Goal: Task Accomplishment & Management: Manage account settings

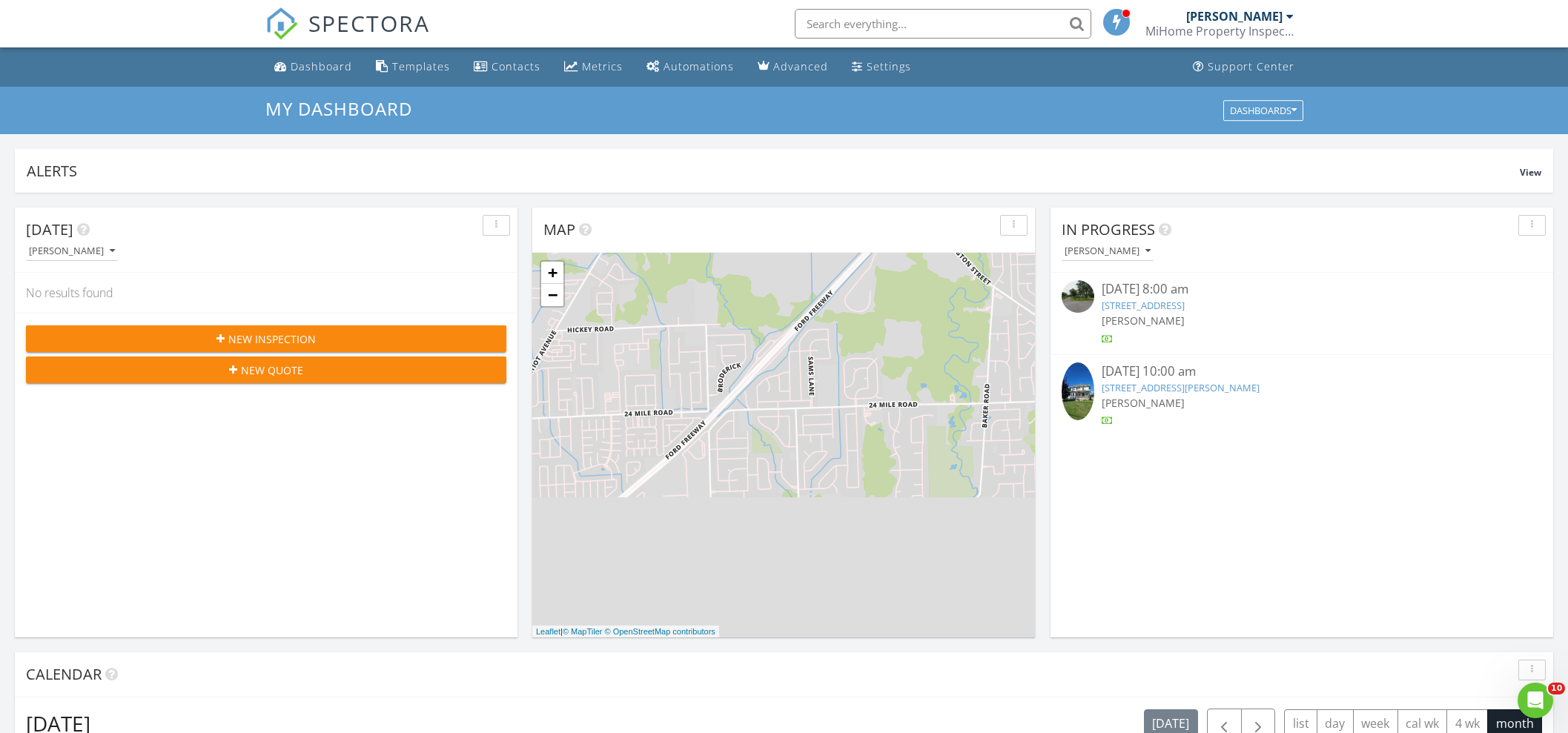
click at [1185, 300] on link "7700 Beachway Dr, Monroe, MI 48161" at bounding box center [1143, 305] width 83 height 14
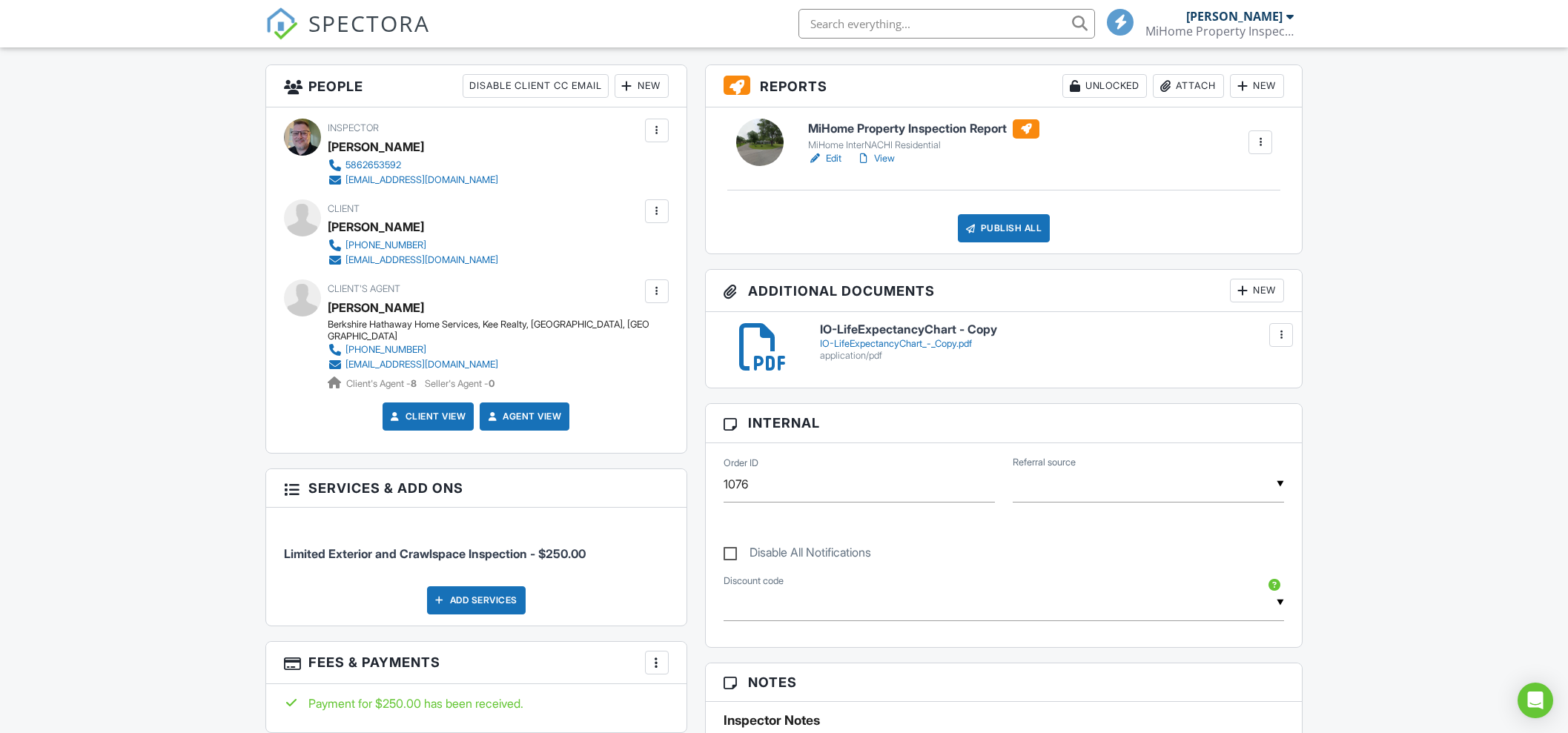
click at [1268, 289] on div "New" at bounding box center [1257, 291] width 54 height 24
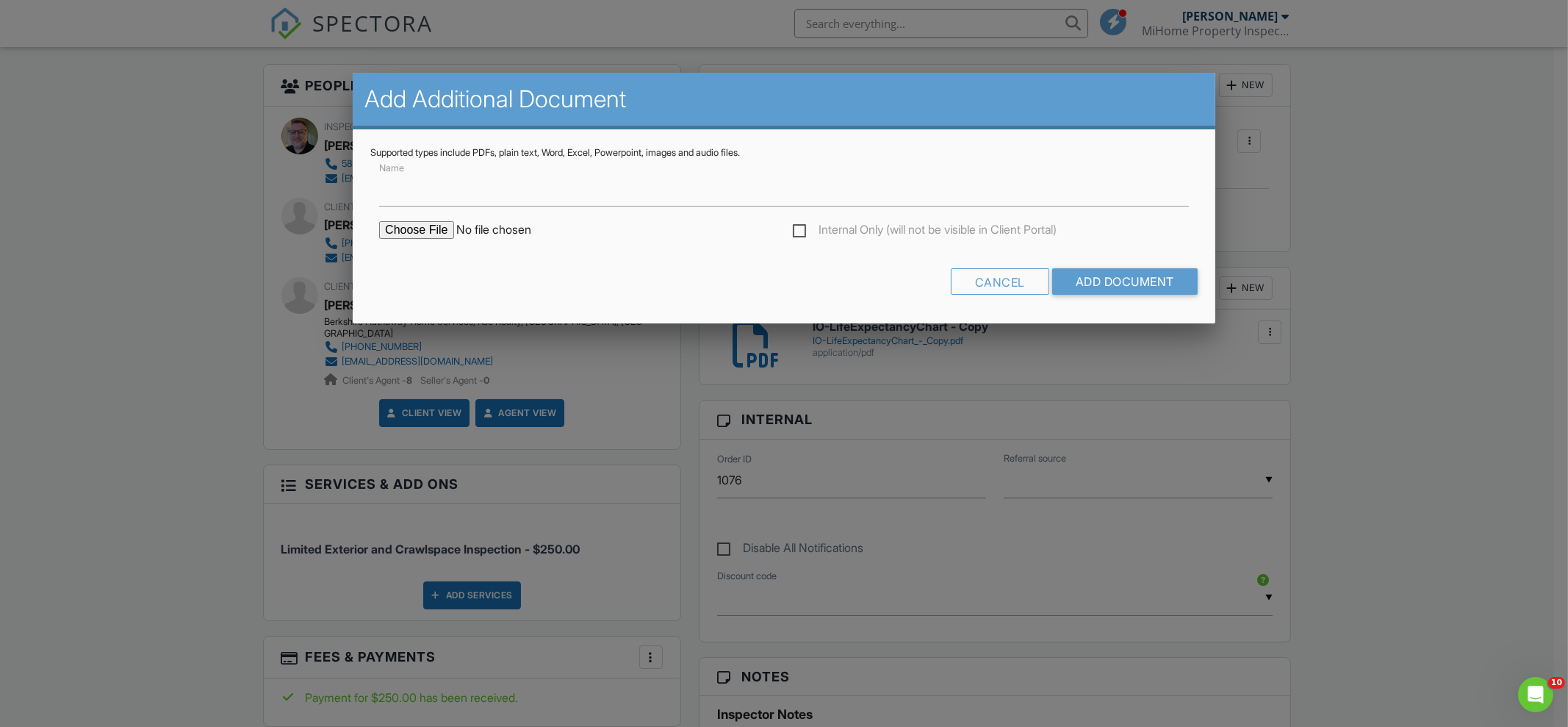
click at [391, 234] on input "file" at bounding box center [504, 230] width 250 height 17
type input "C:\fakepath\9735_S_Dixie_Hwy___MiHome_Property_Inspection_Report.pdf"
click at [1134, 277] on input "Add Document" at bounding box center [1125, 281] width 146 height 26
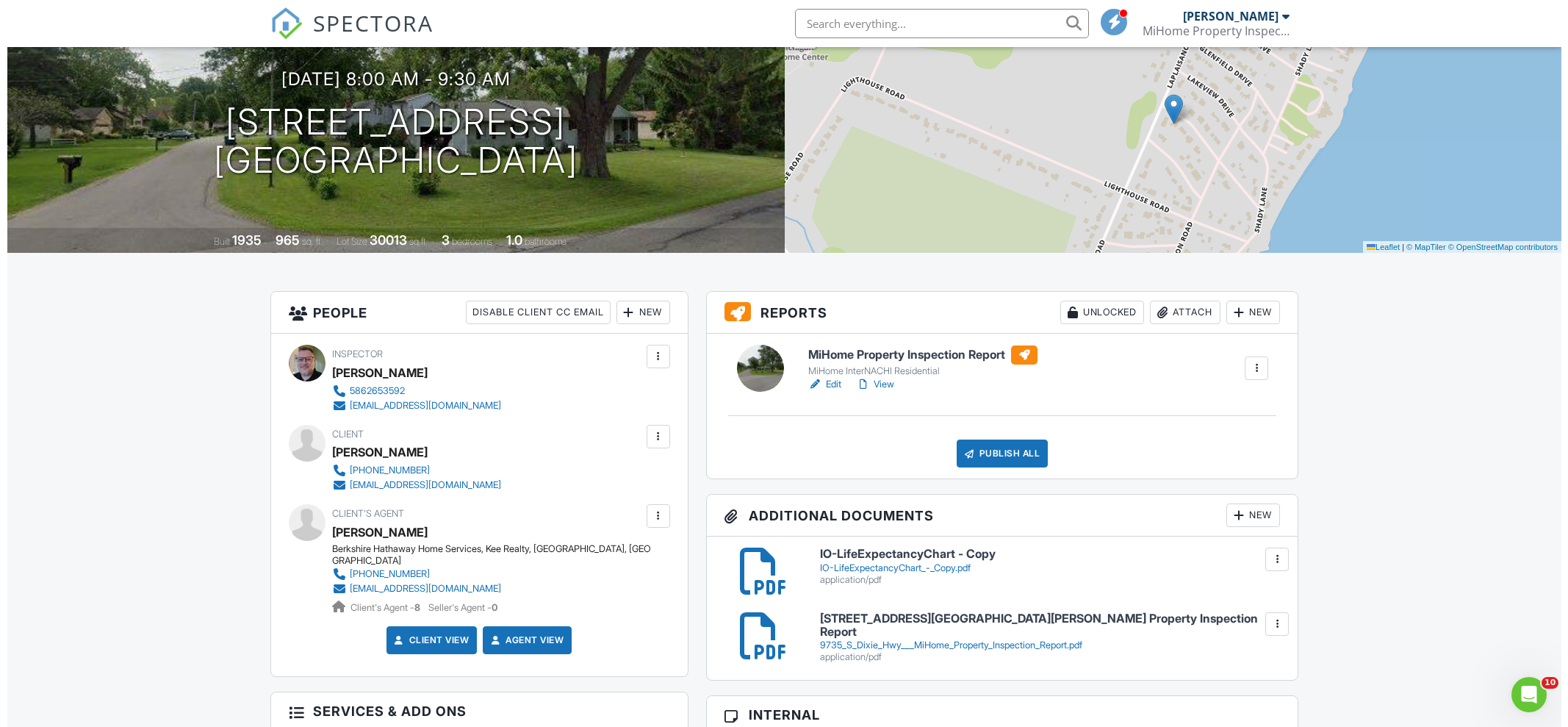
scroll to position [244, 0]
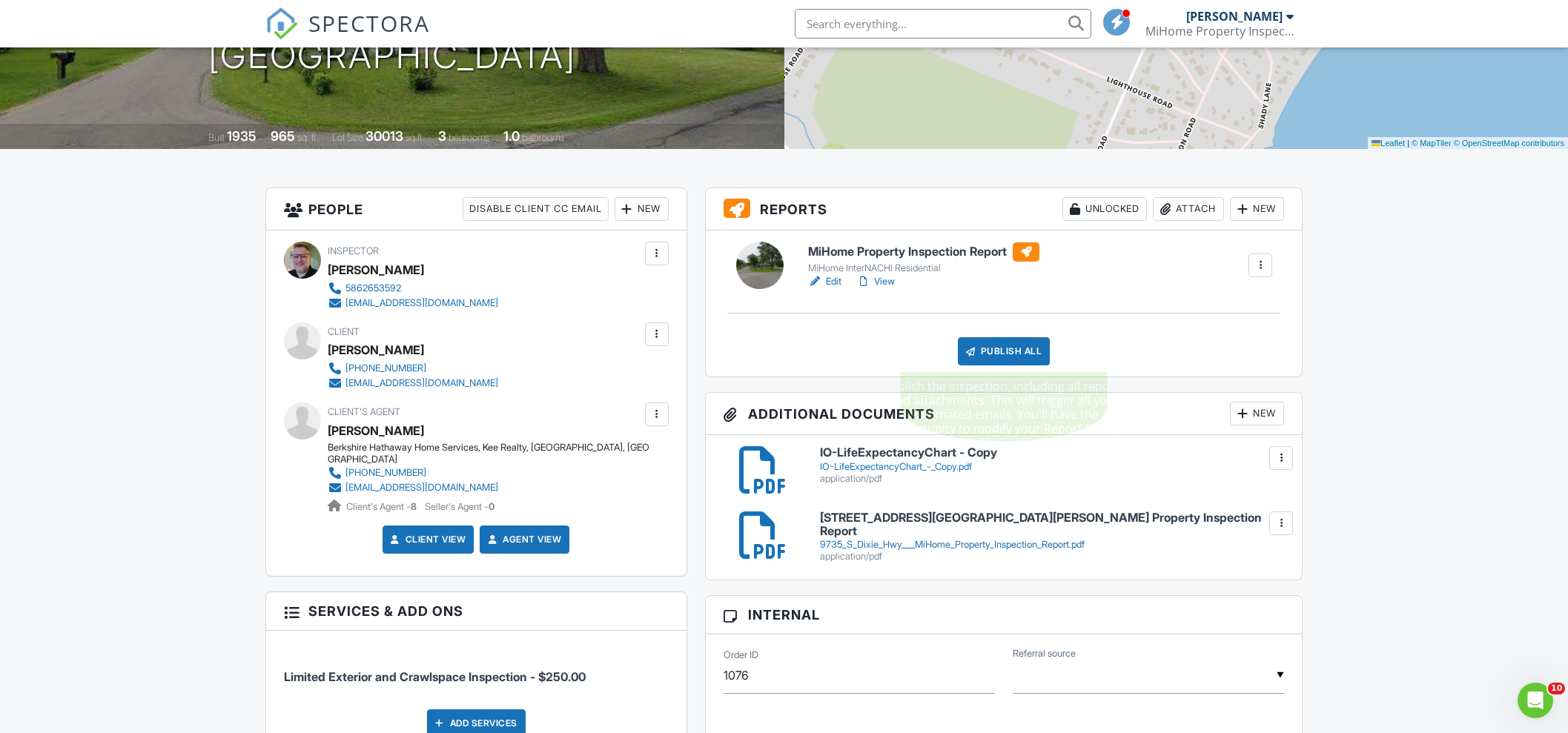
click at [1016, 343] on div "Publish All" at bounding box center [1004, 351] width 93 height 29
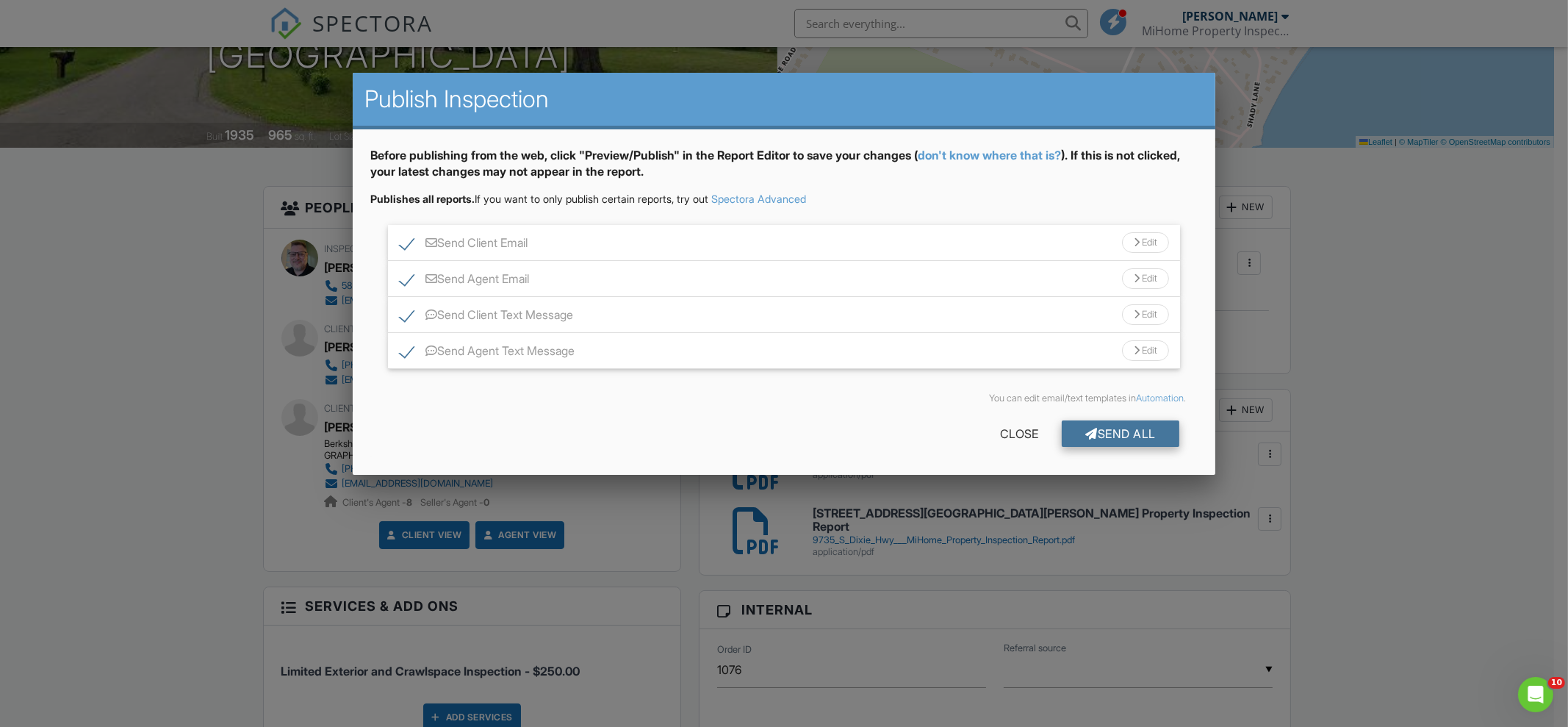
click at [1140, 424] on div "Send All" at bounding box center [1119, 433] width 118 height 26
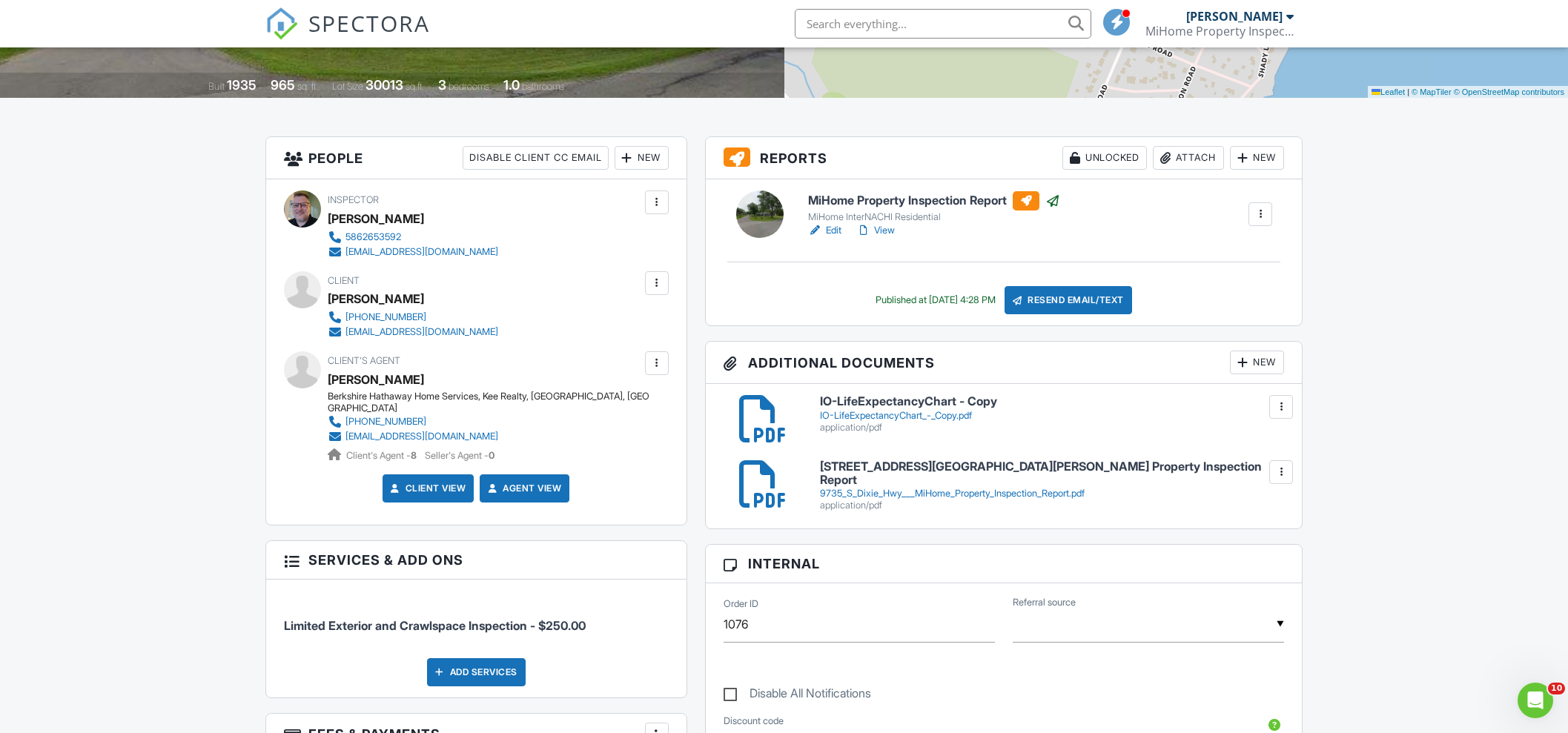
scroll to position [123, 0]
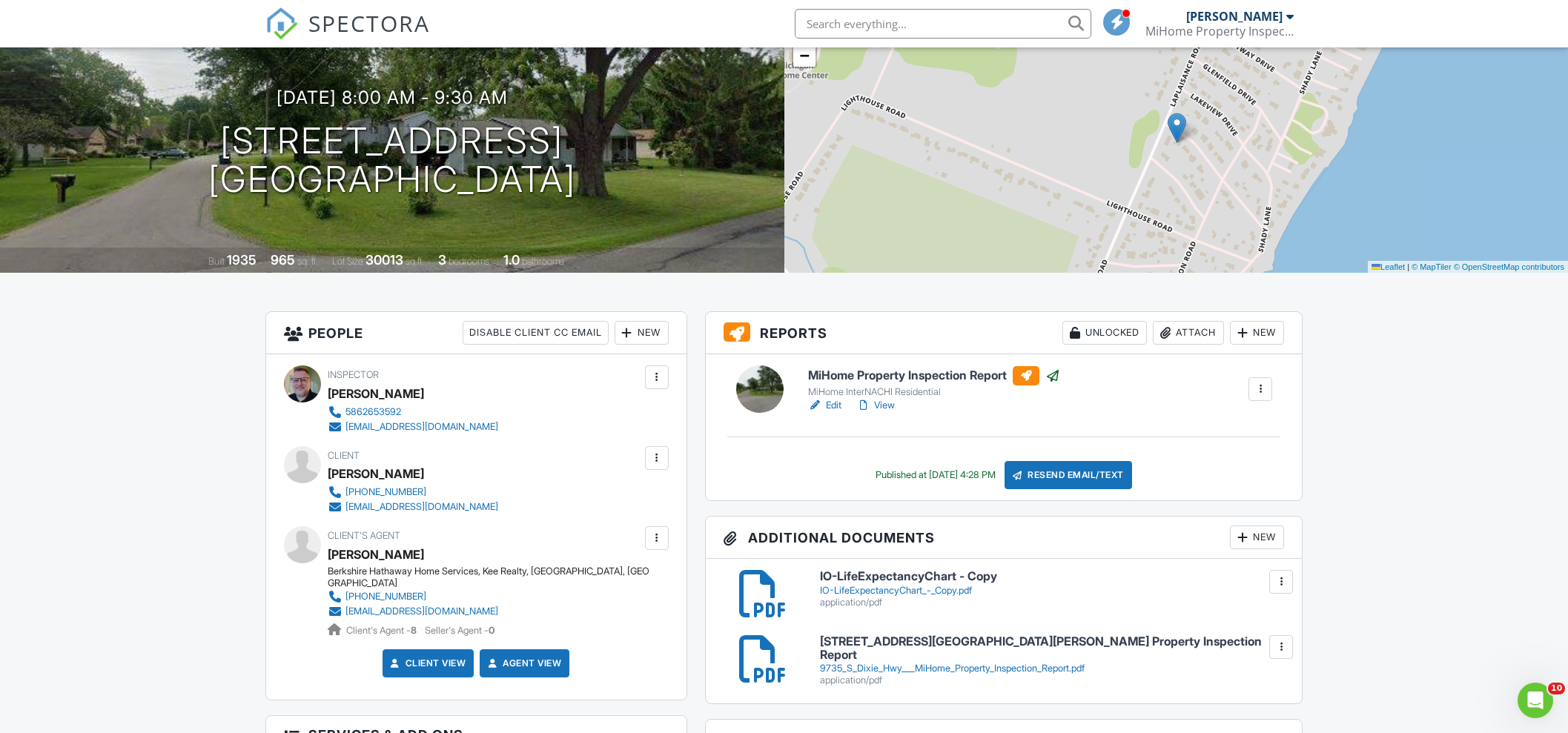
click at [836, 406] on link "Edit" at bounding box center [824, 406] width 33 height 15
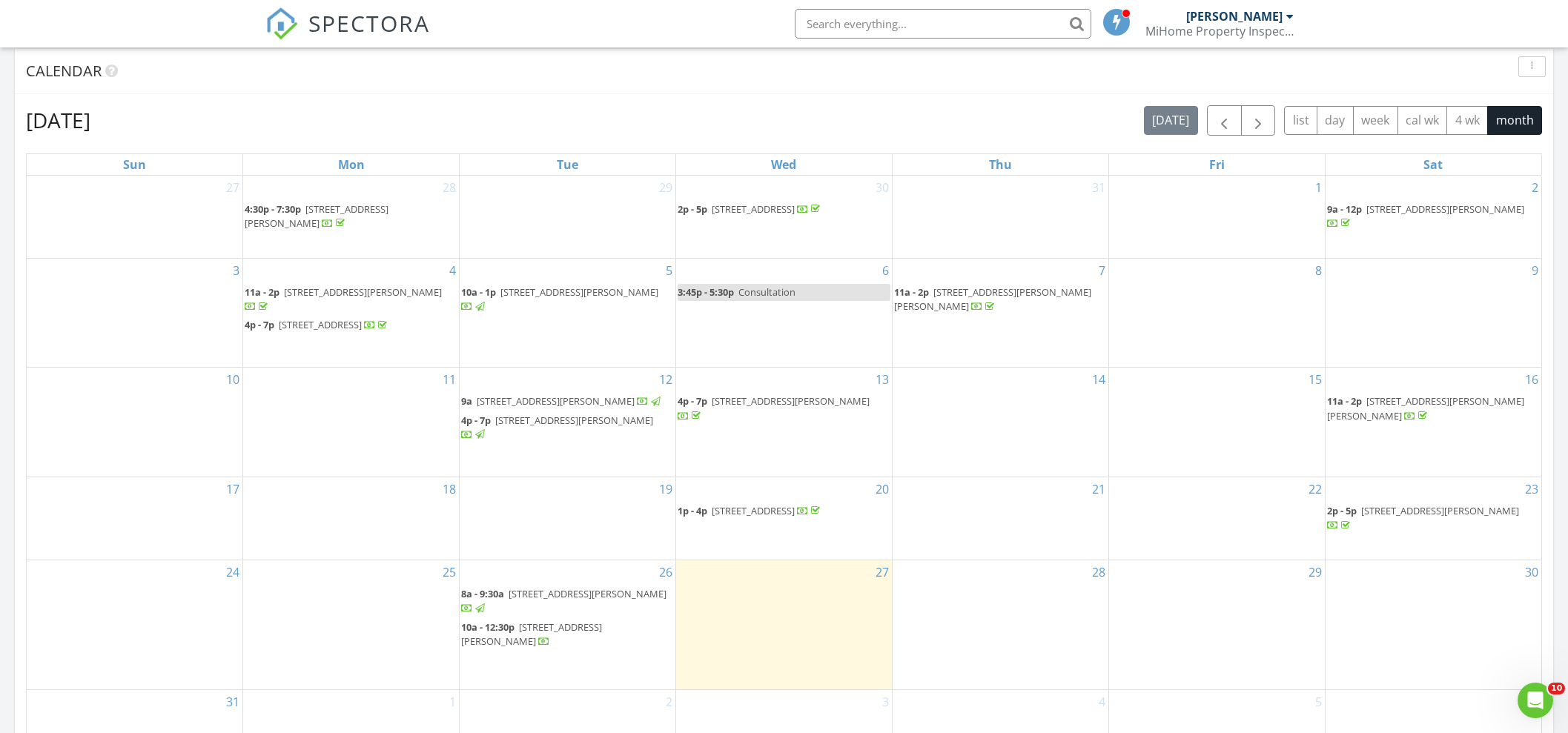
scroll to position [740, 0]
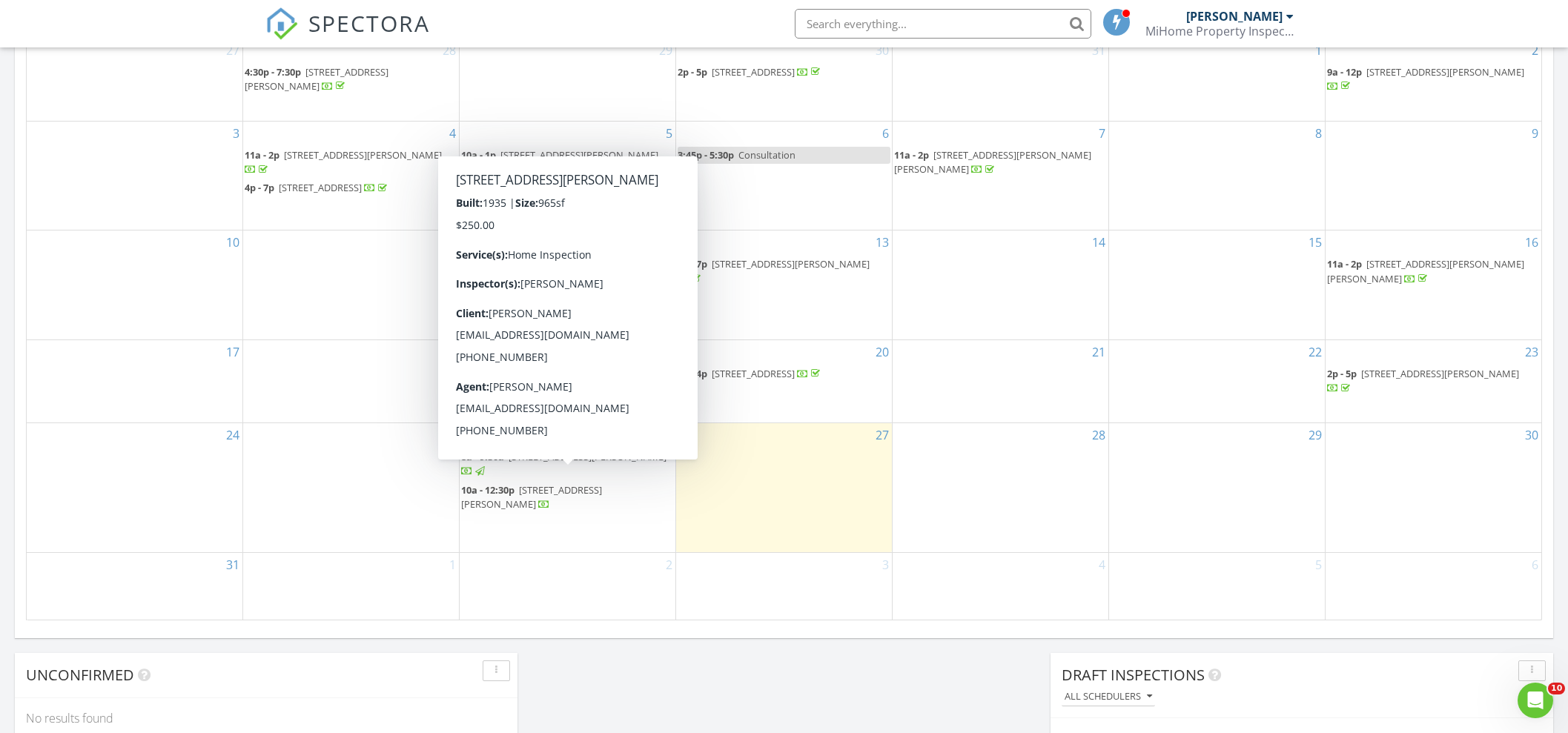
click at [559, 464] on span "[STREET_ADDRESS][PERSON_NAME]" at bounding box center [588, 456] width 158 height 14
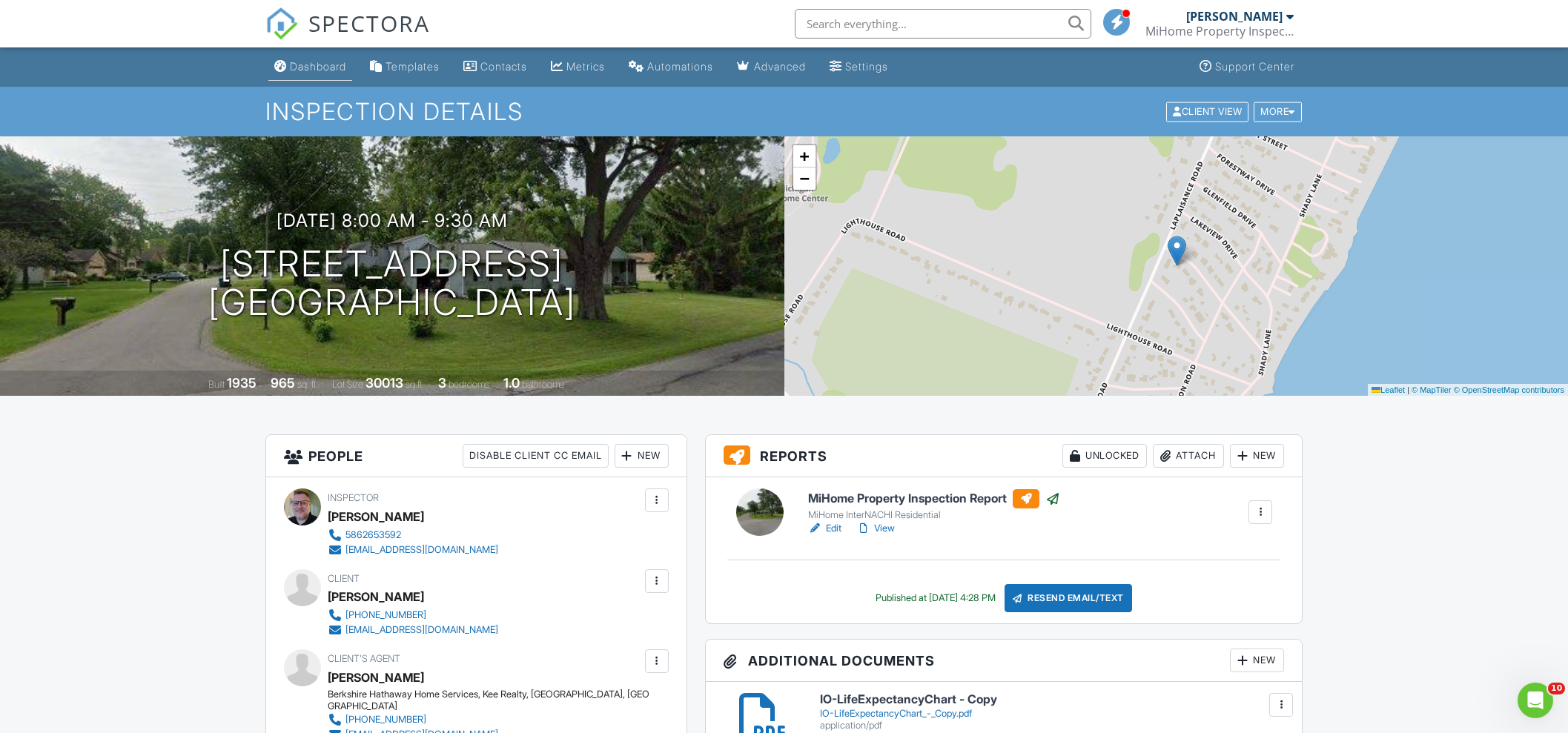
click at [307, 61] on div "Dashboard" at bounding box center [317, 66] width 56 height 13
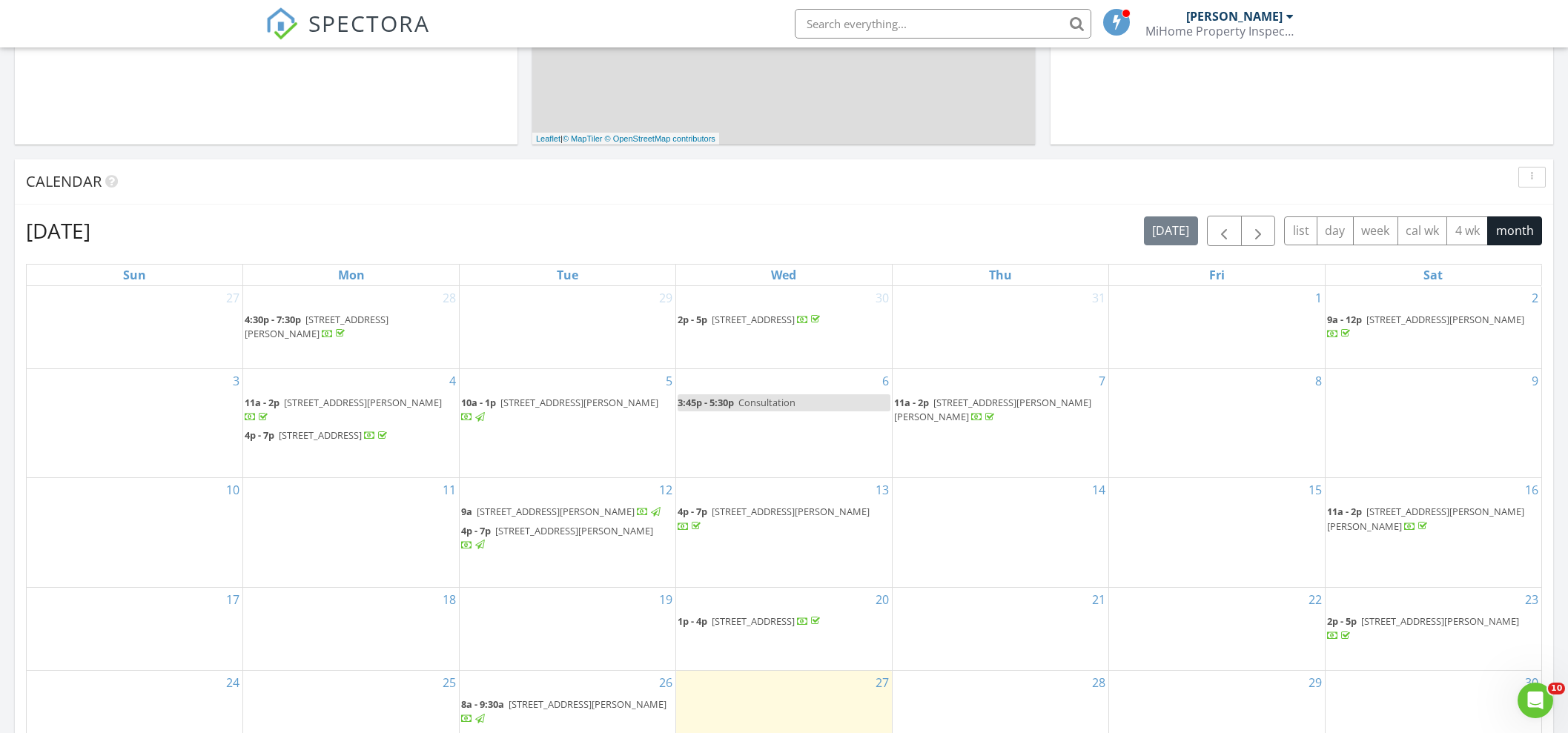
scroll to position [617, 0]
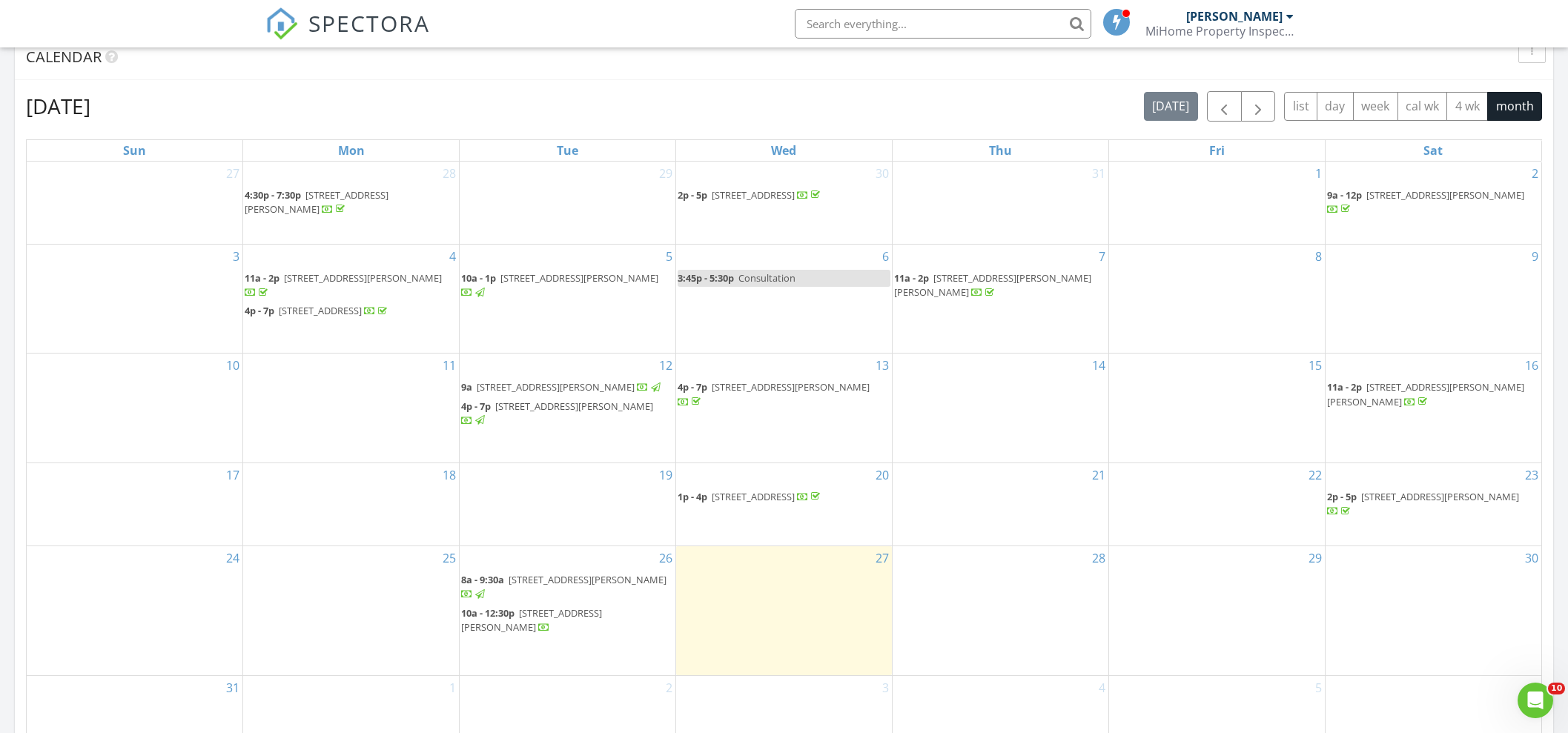
click at [528, 586] on span "[STREET_ADDRESS][PERSON_NAME]" at bounding box center [588, 579] width 158 height 14
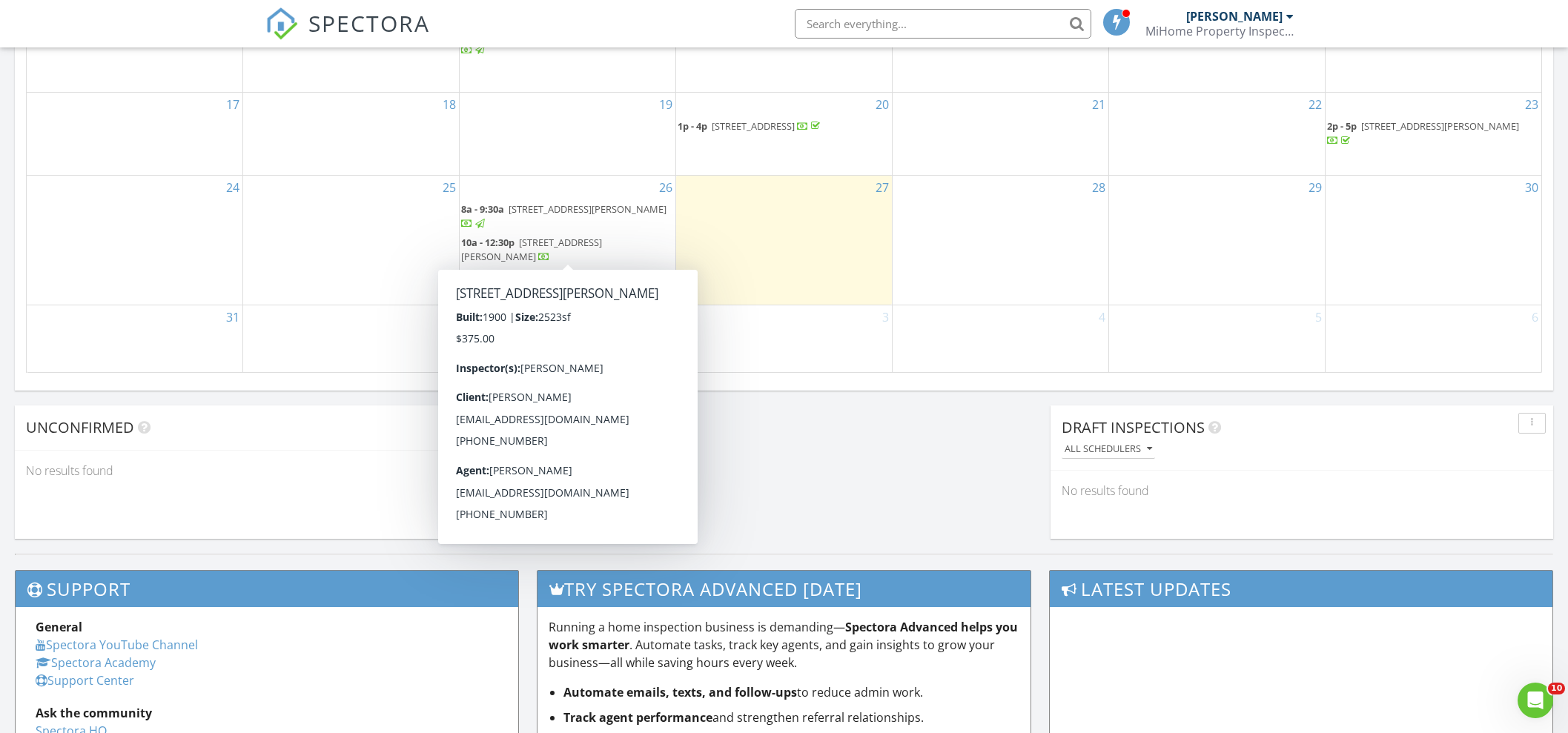
click at [571, 251] on span "9735 S Dixie Hwy, Erie 48133" at bounding box center [531, 249] width 141 height 28
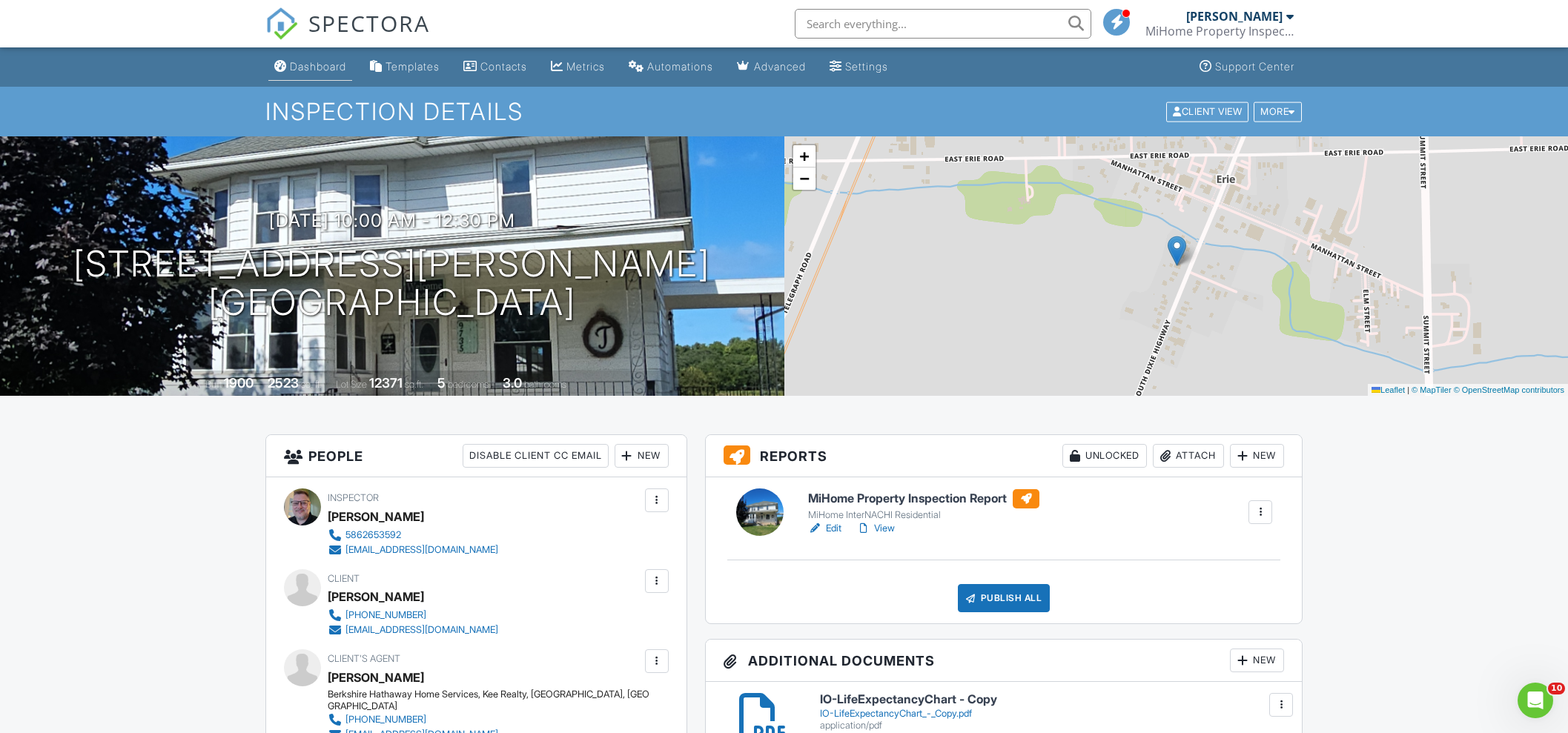
click at [341, 67] on div "Dashboard" at bounding box center [317, 66] width 56 height 13
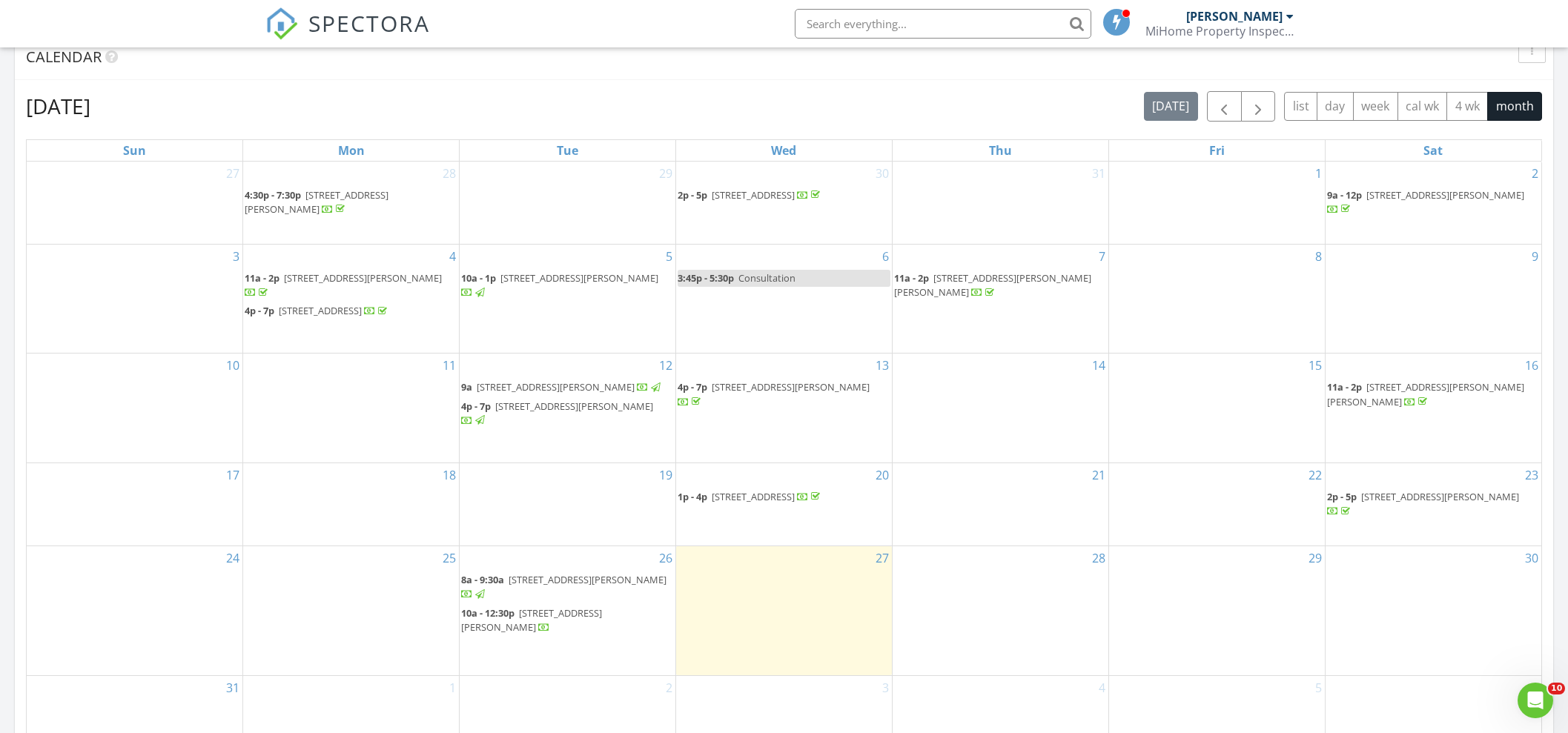
scroll to position [865, 0]
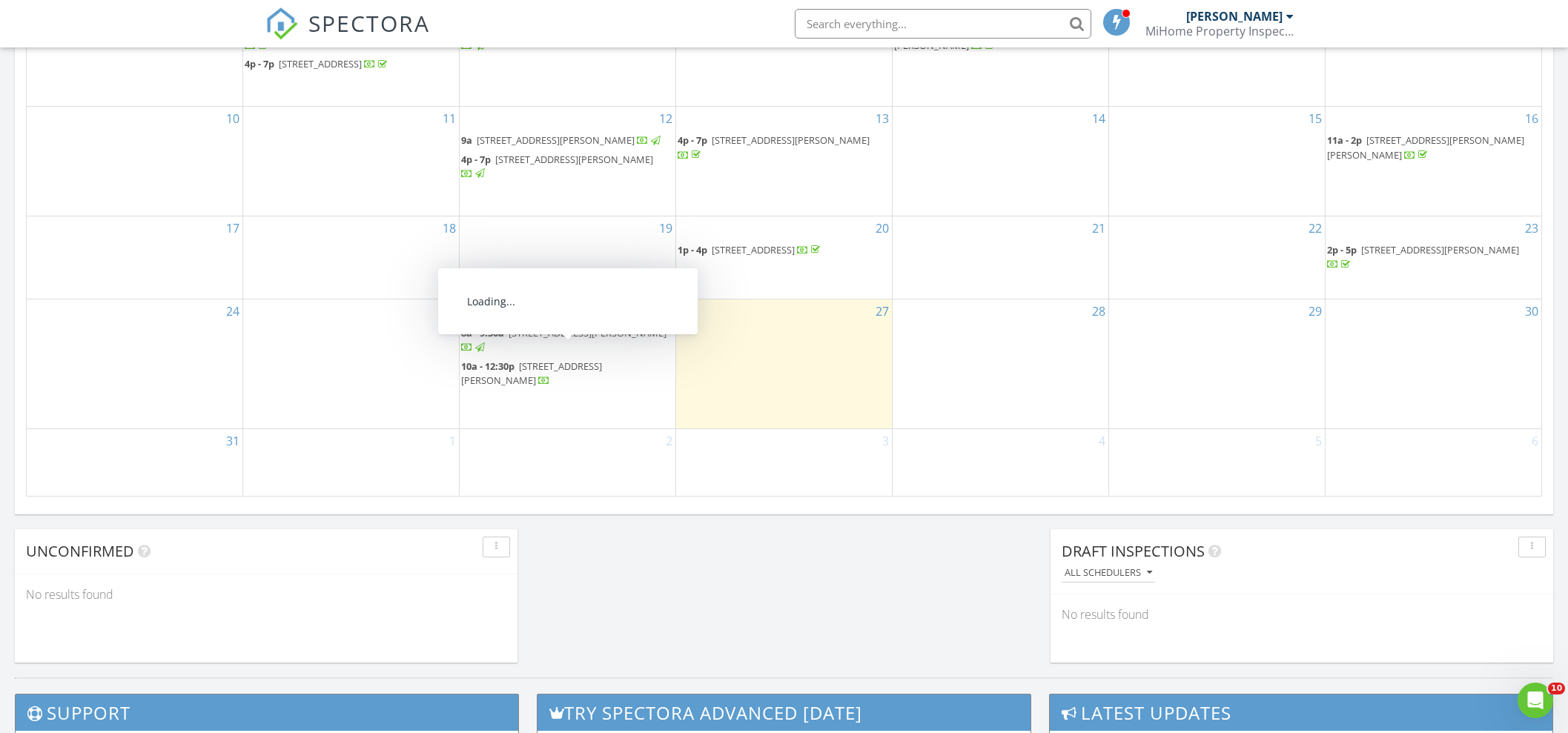
click at [601, 339] on span "[STREET_ADDRESS][PERSON_NAME]" at bounding box center [588, 333] width 158 height 14
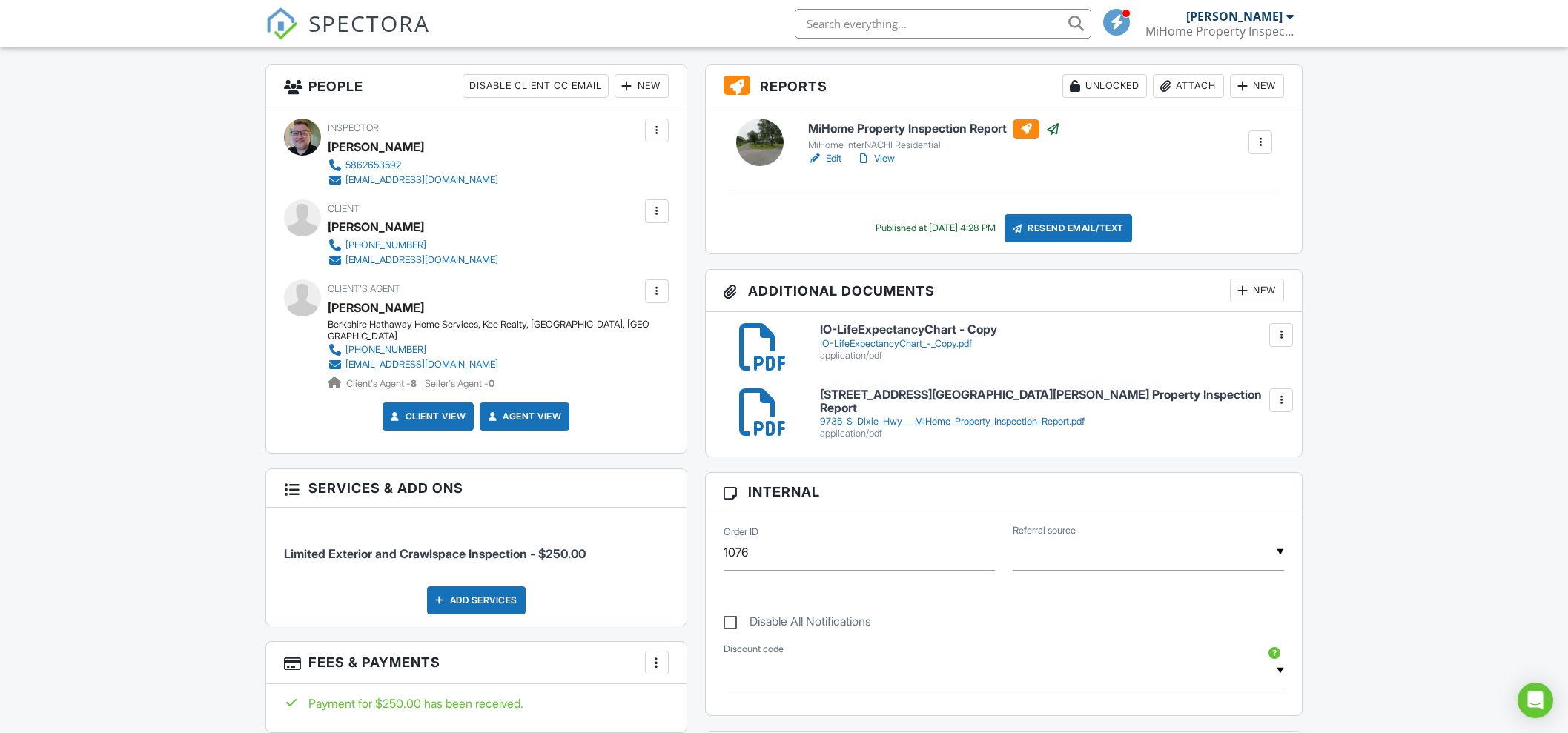
click at [1296, 401] on div "IO-LifeExpectancyChart - Copy IO-LifeExpectancyChart_-_Copy.pdf application/pdf…" at bounding box center [1004, 384] width 597 height 144
click at [1286, 395] on div at bounding box center [1281, 400] width 15 height 15
click at [1253, 458] on link "Delete" at bounding box center [1251, 465] width 55 height 17
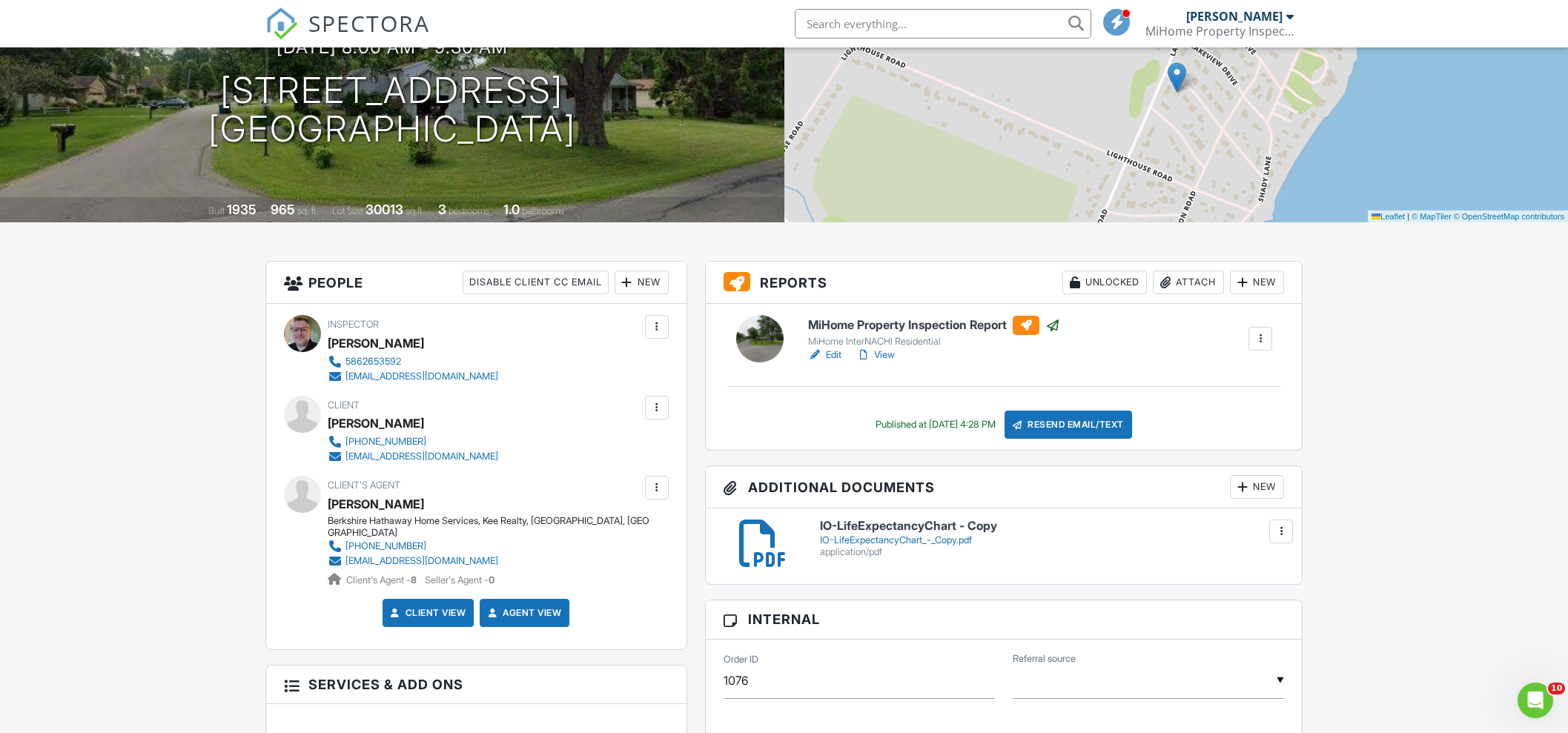
scroll to position [370, 0]
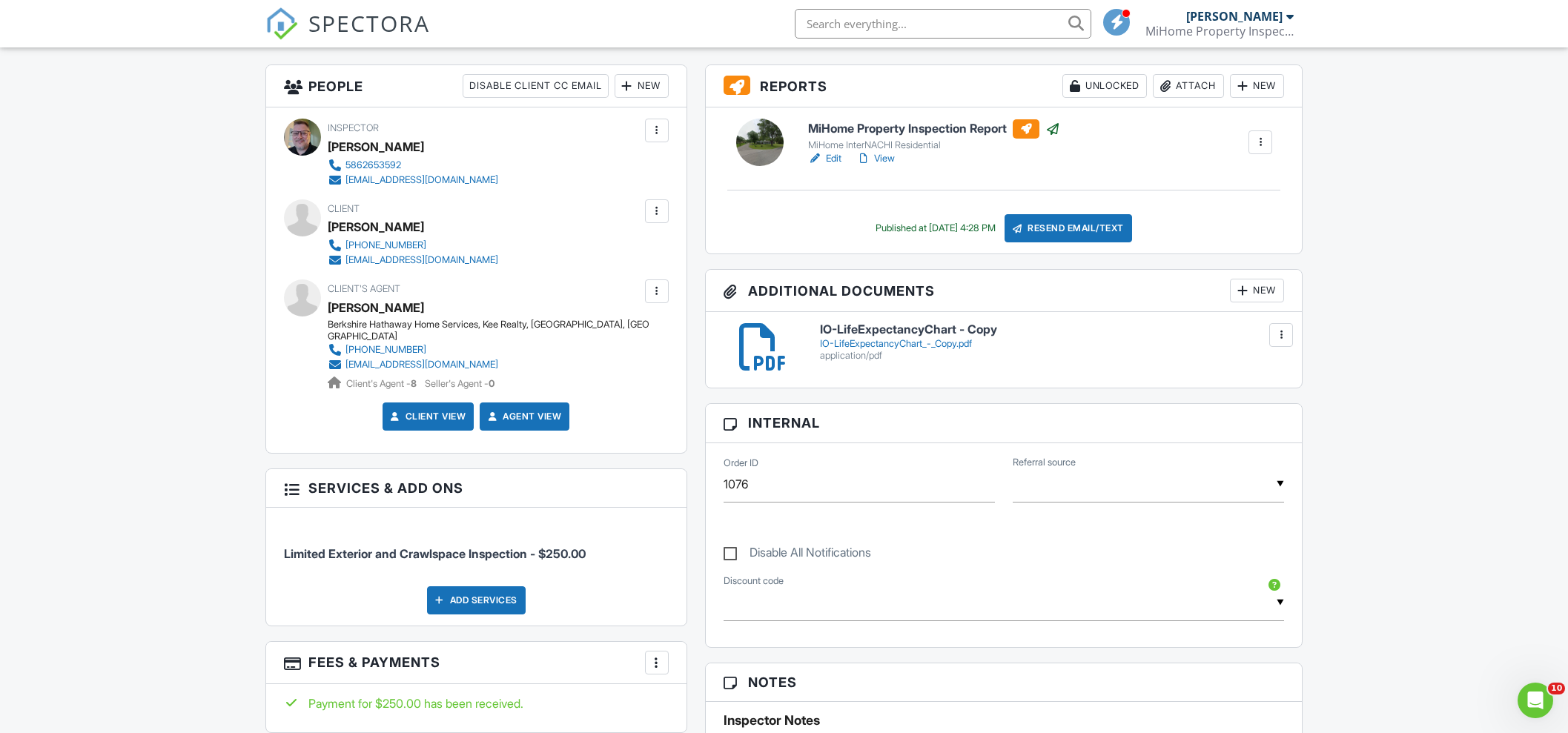
click at [663, 212] on div at bounding box center [657, 212] width 15 height 15
click at [1264, 141] on div at bounding box center [1261, 143] width 15 height 15
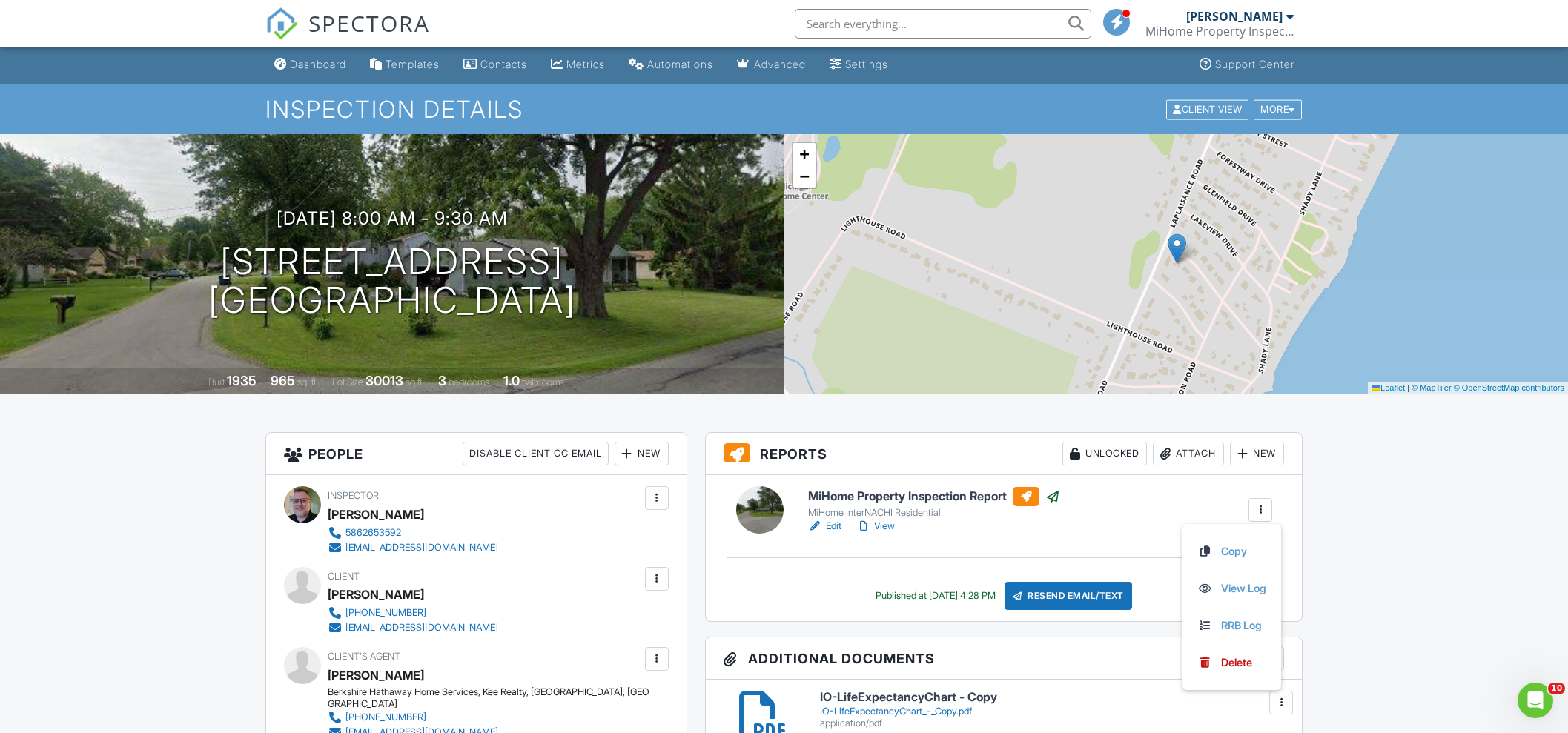
scroll to position [0, 0]
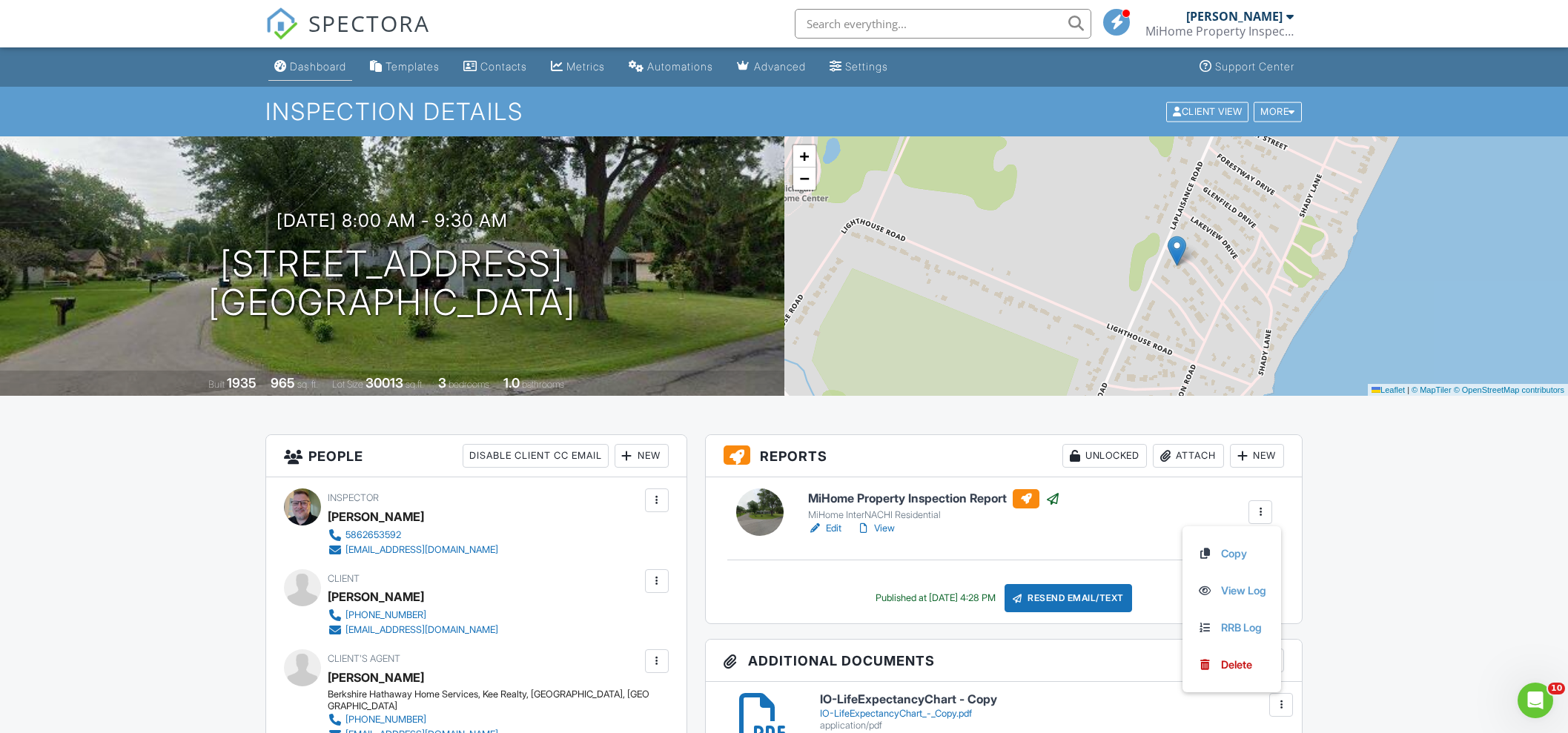
click at [313, 63] on div "Dashboard" at bounding box center [317, 66] width 56 height 13
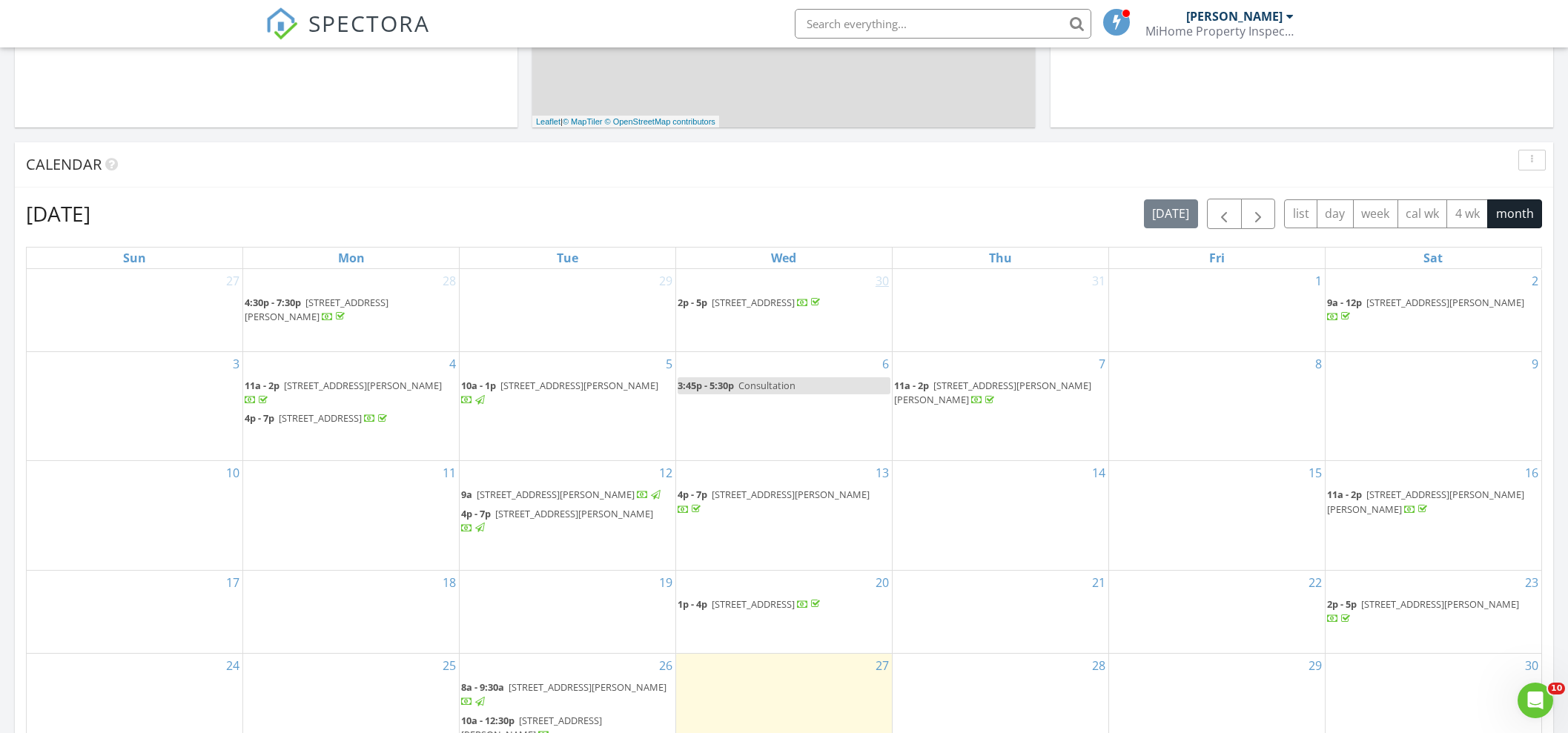
scroll to position [617, 0]
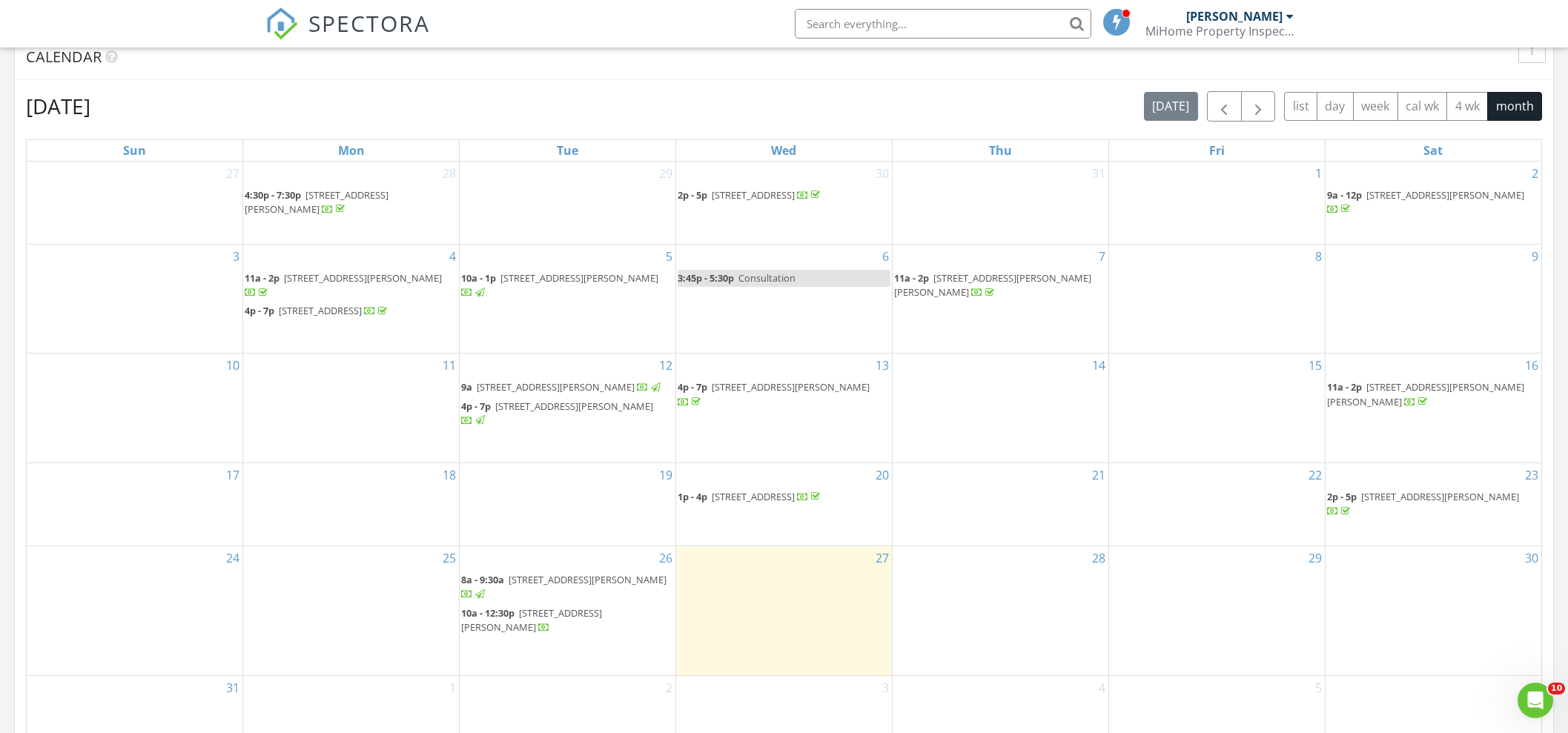
click at [594, 625] on span "[STREET_ADDRESS][PERSON_NAME]" at bounding box center [531, 620] width 141 height 28
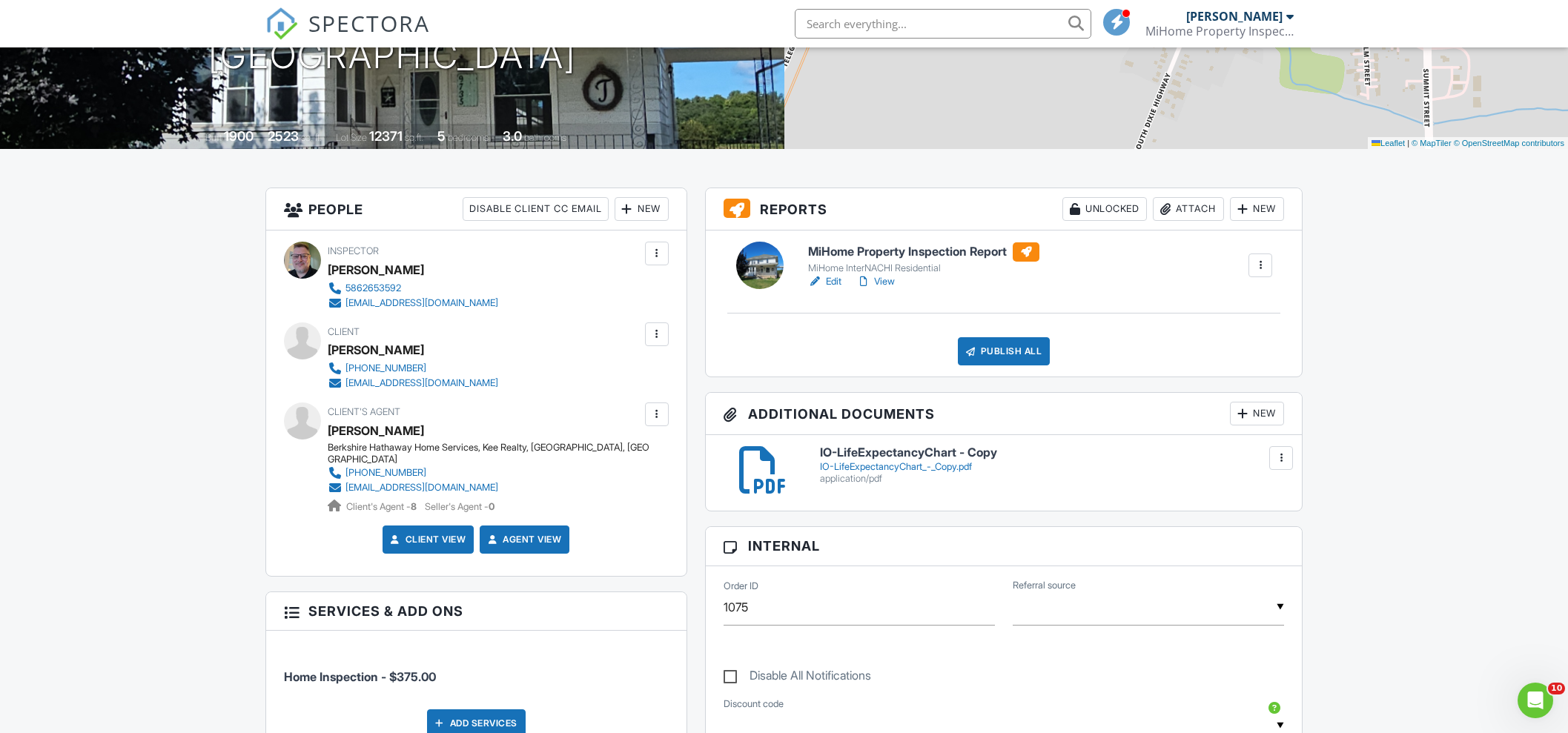
click at [1264, 415] on div "New" at bounding box center [1257, 414] width 54 height 24
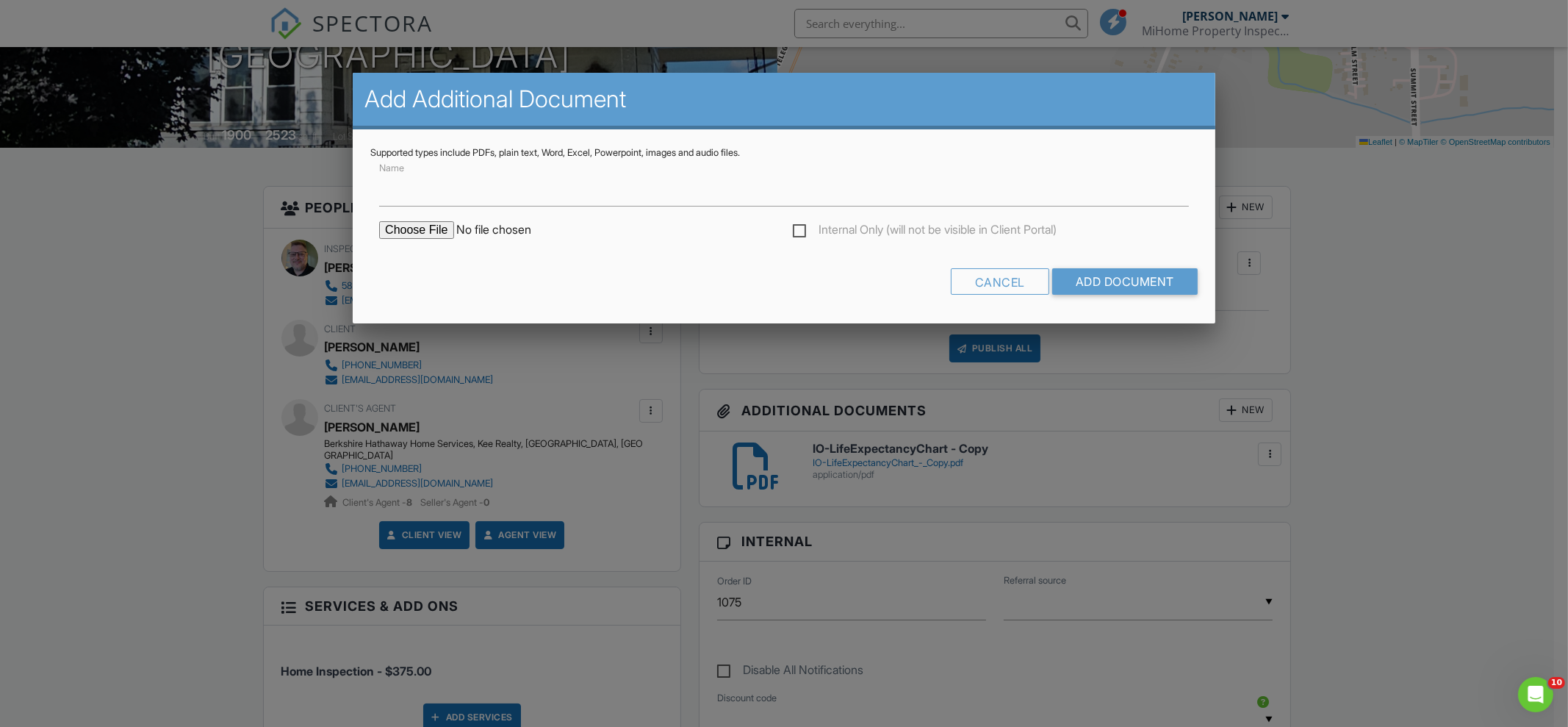
click at [430, 229] on input "file" at bounding box center [504, 230] width 250 height 17
type input "C:\fakepath\9735_S_Dixie_Hwy___MiHome_Property_Inspection_Report.pdf"
click at [1124, 268] on input "Add Document" at bounding box center [1125, 281] width 146 height 26
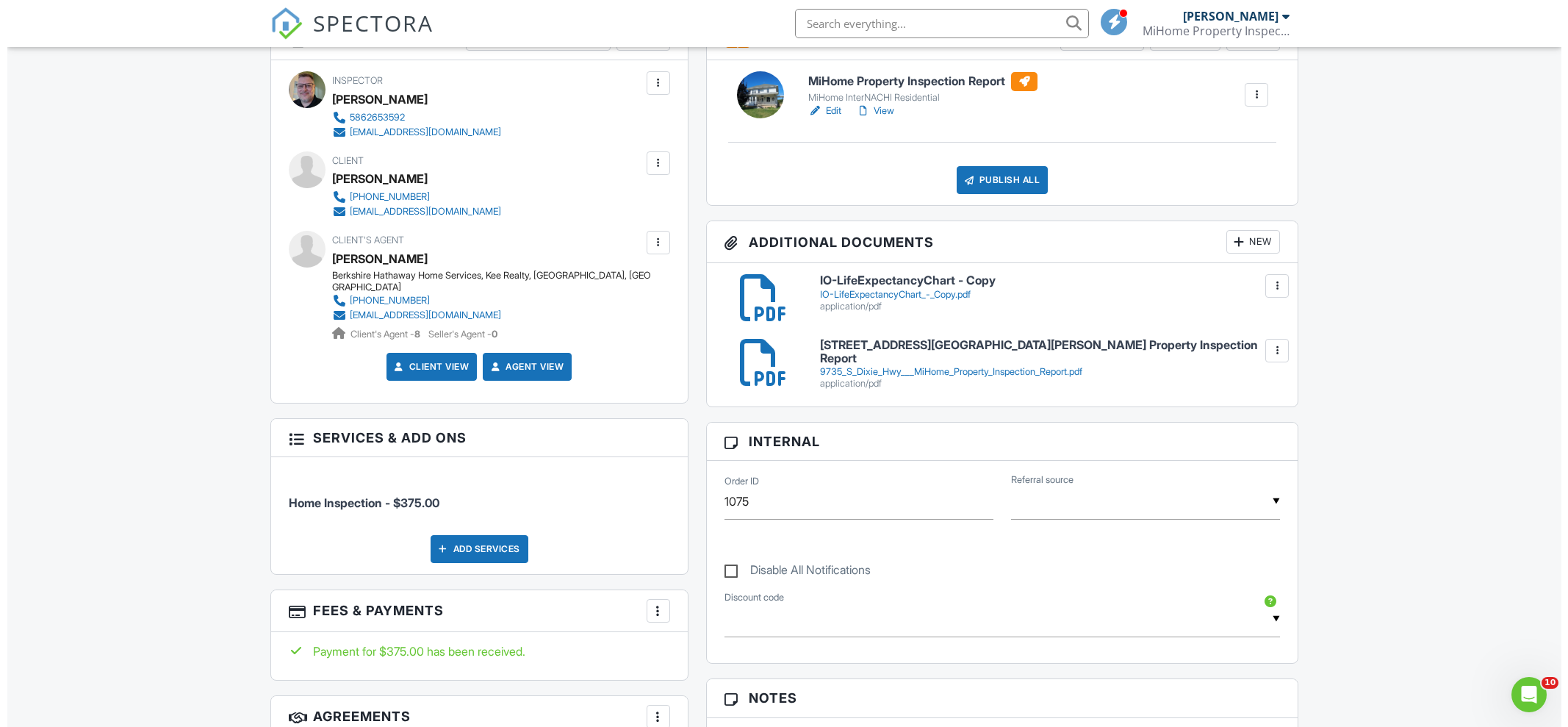
scroll to position [367, 0]
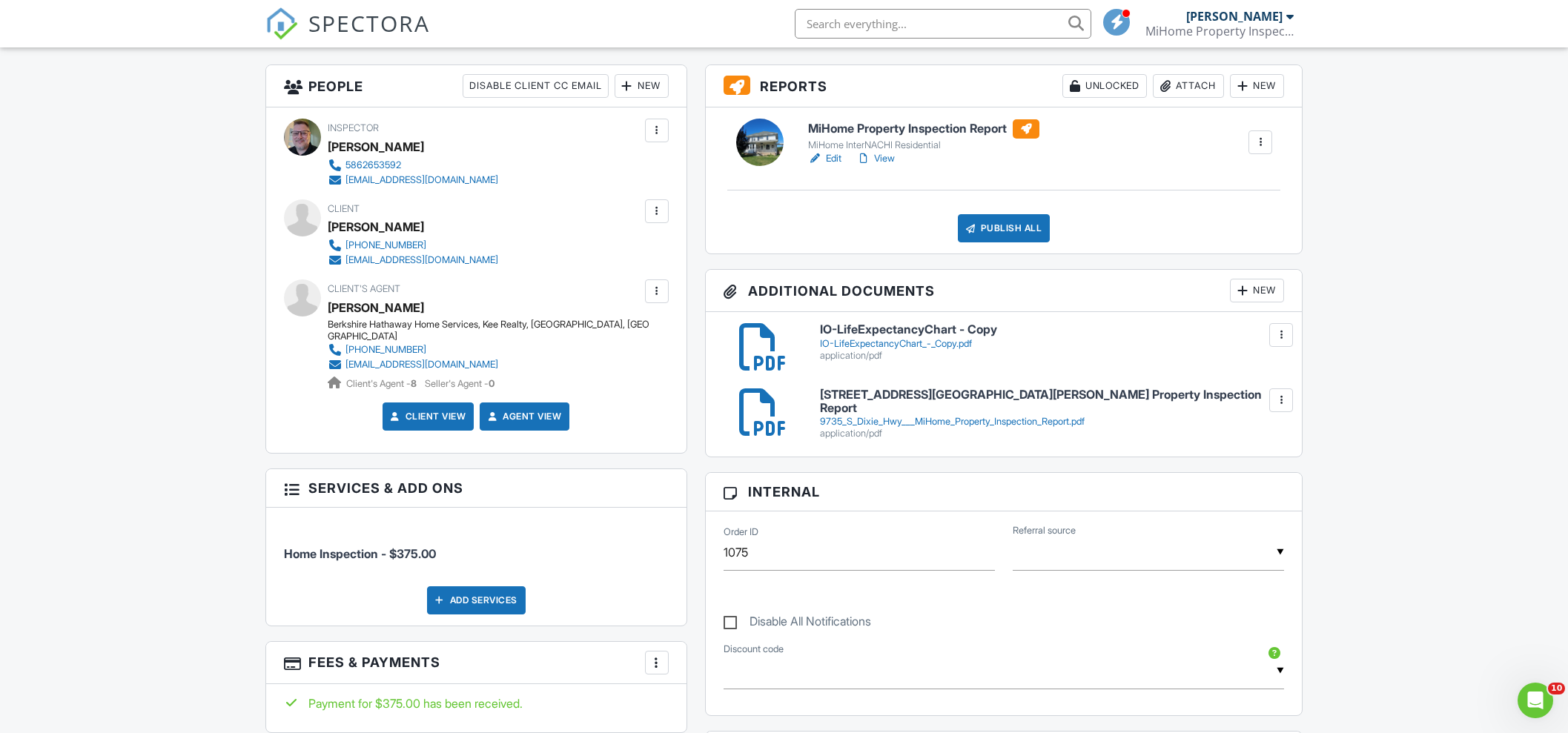
click at [660, 213] on div at bounding box center [657, 212] width 15 height 15
click at [551, 246] on li "Edit" at bounding box center [577, 257] width 166 height 37
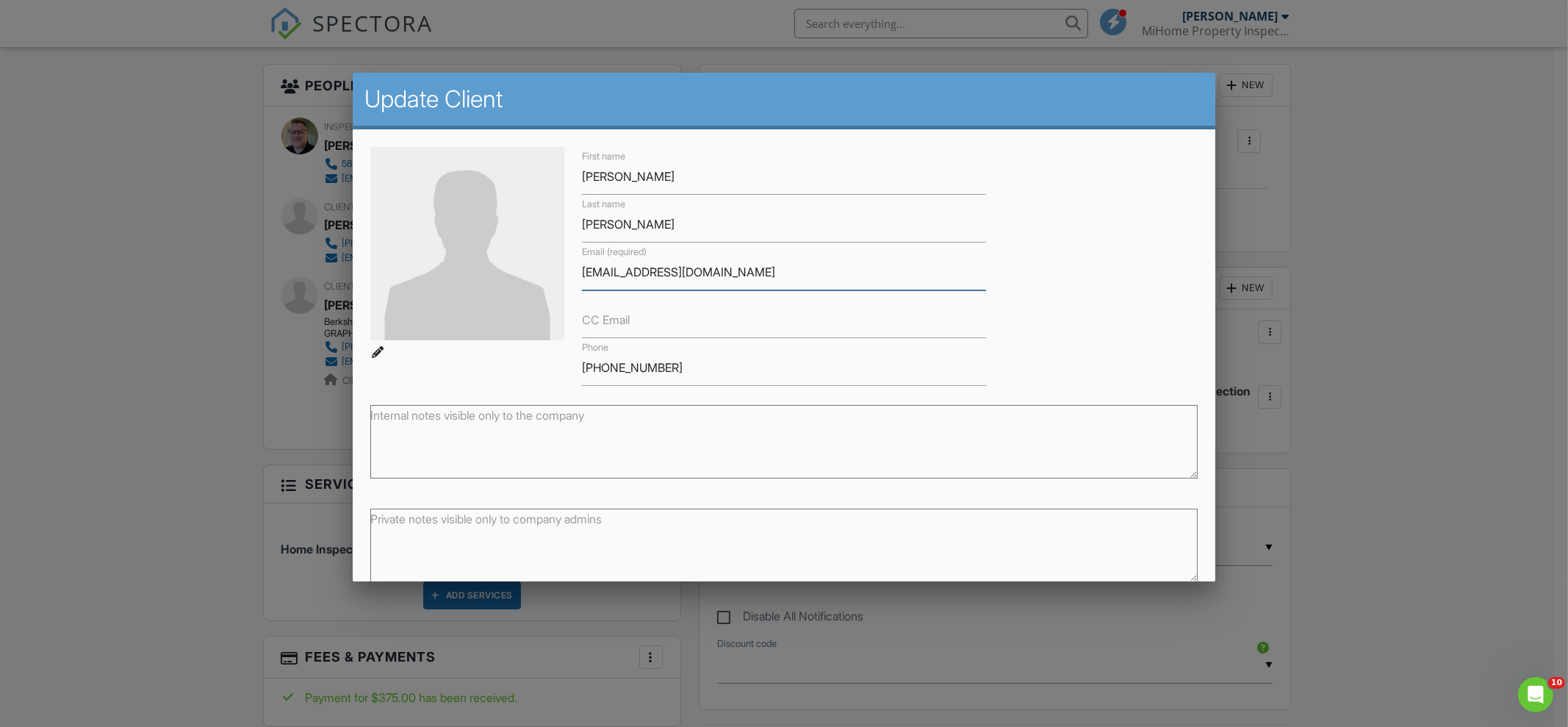
drag, startPoint x: 742, startPoint y: 273, endPoint x: 490, endPoint y: 242, distance: 253.9
click at [519, 269] on div "First name [PERSON_NAME] name [PERSON_NAME] Email (required) [EMAIL_ADDRESS][DO…" at bounding box center [783, 266] width 845 height 239
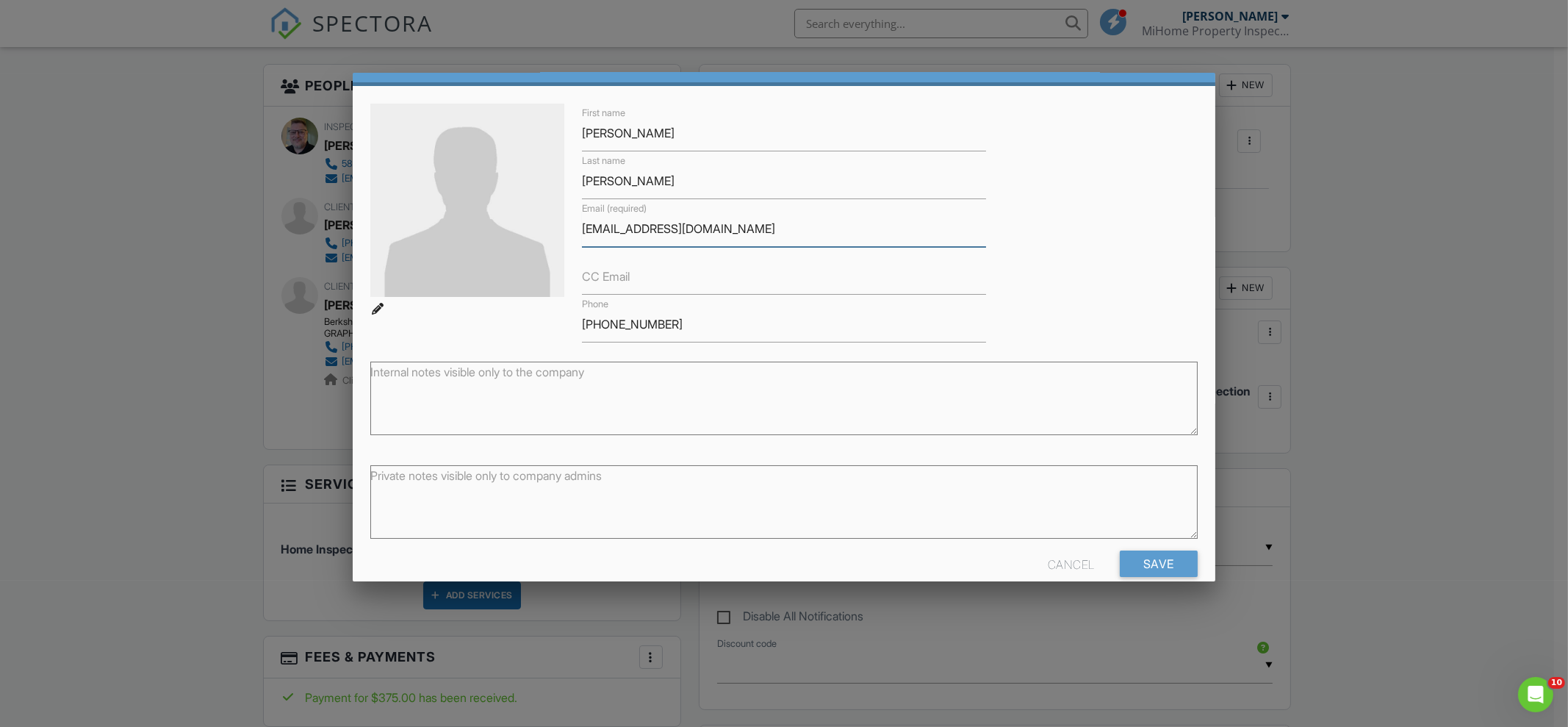
scroll to position [67, 0]
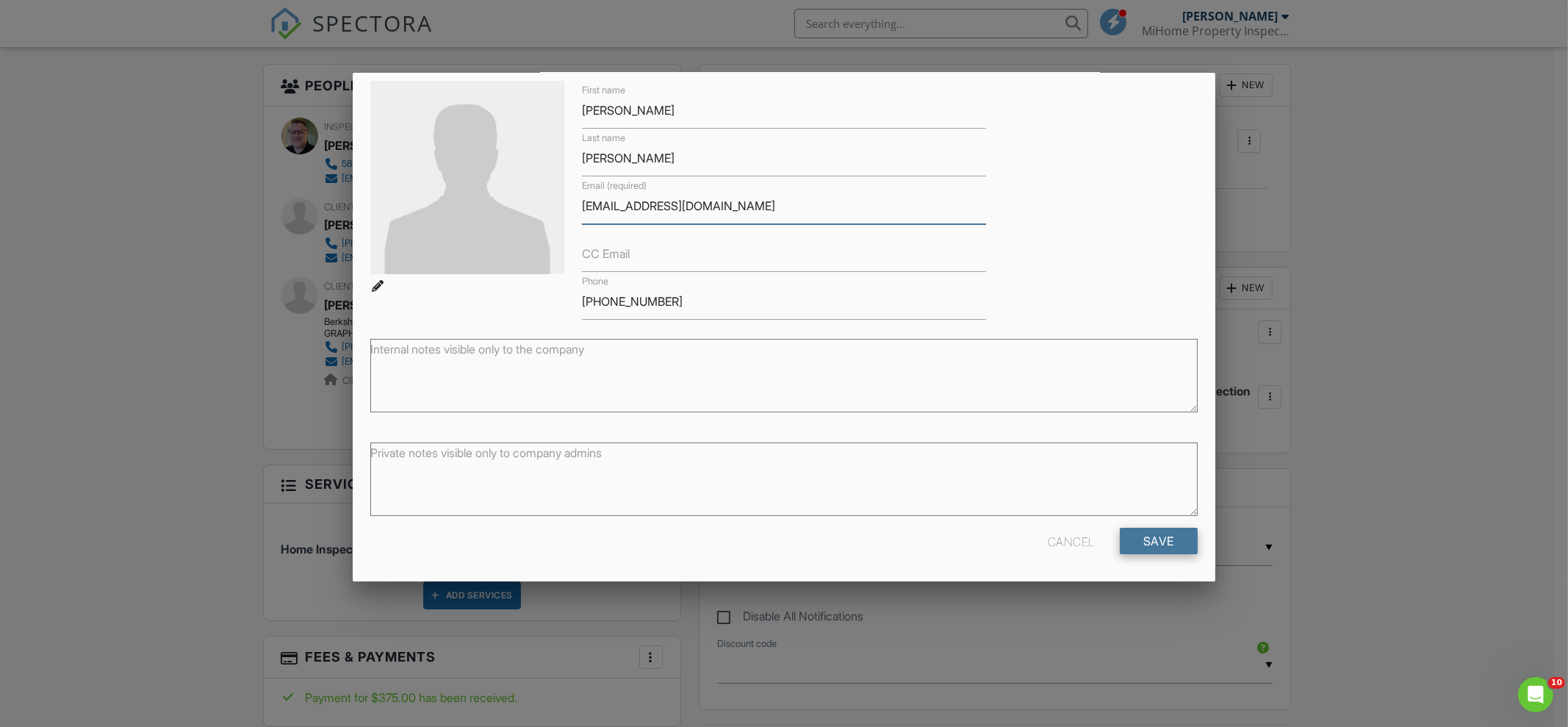
type input "[EMAIL_ADDRESS][DOMAIN_NAME]"
click at [1149, 532] on input "Save" at bounding box center [1158, 541] width 77 height 26
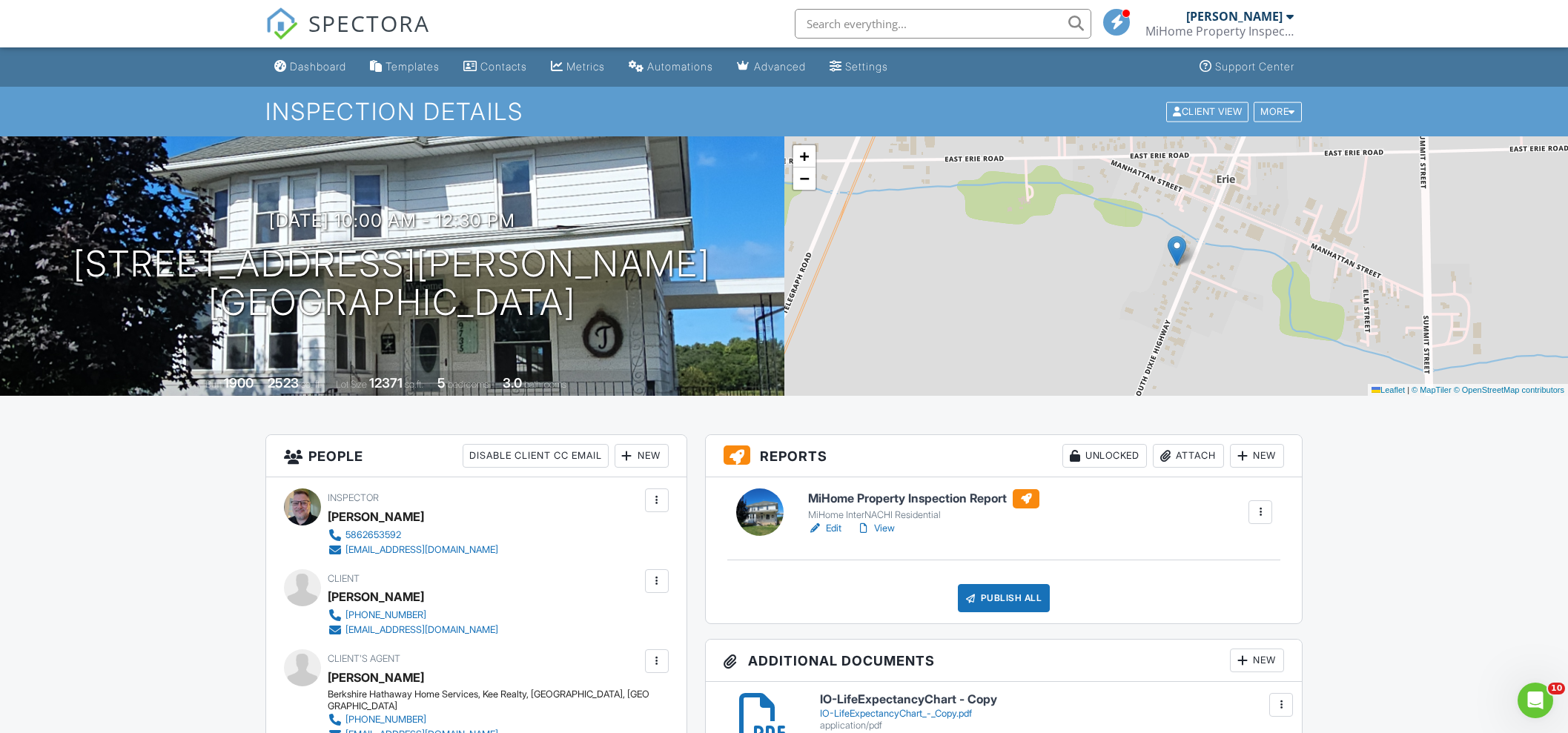
click at [996, 586] on div "Publish All" at bounding box center [1004, 598] width 93 height 29
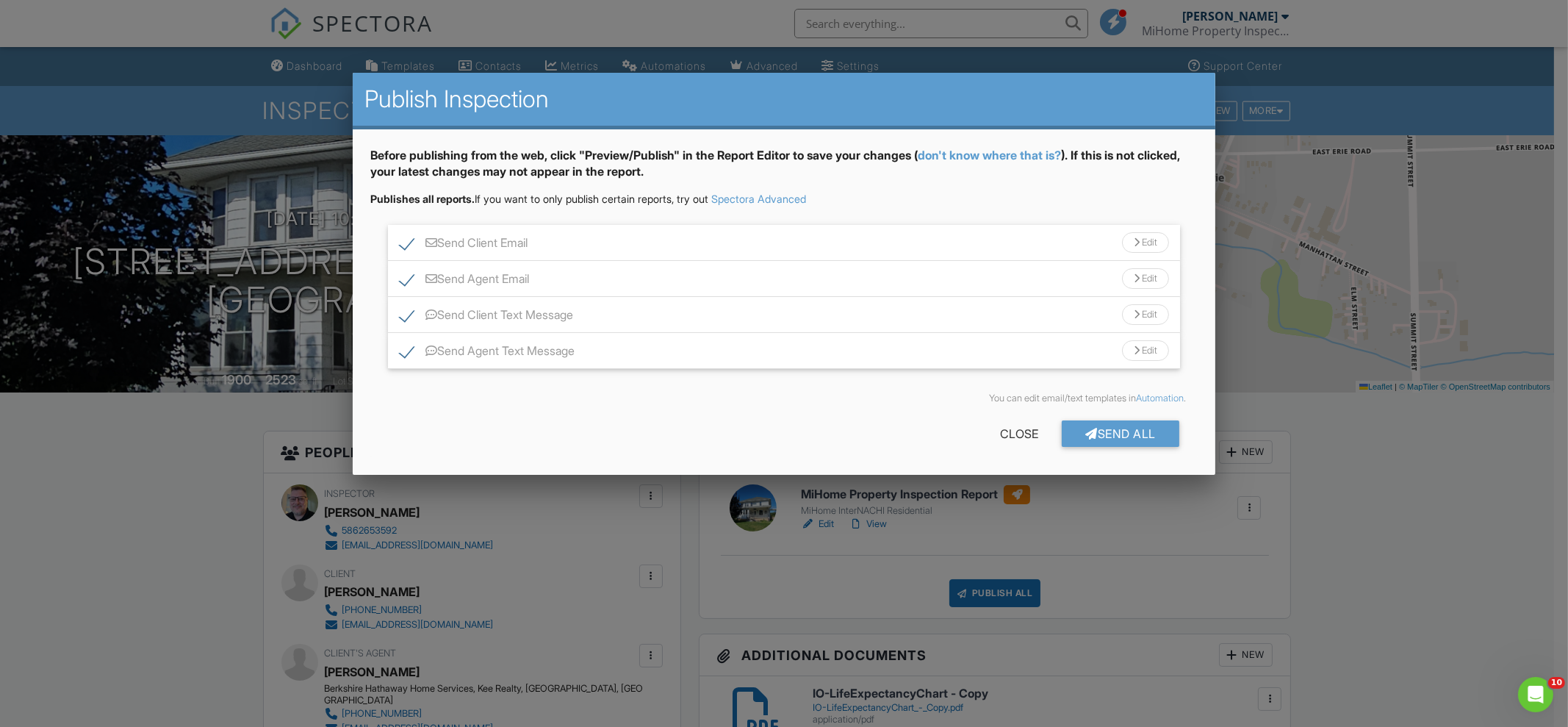
click at [1138, 431] on div "Send All" at bounding box center [1119, 433] width 118 height 26
